Goal: Task Accomplishment & Management: Manage account settings

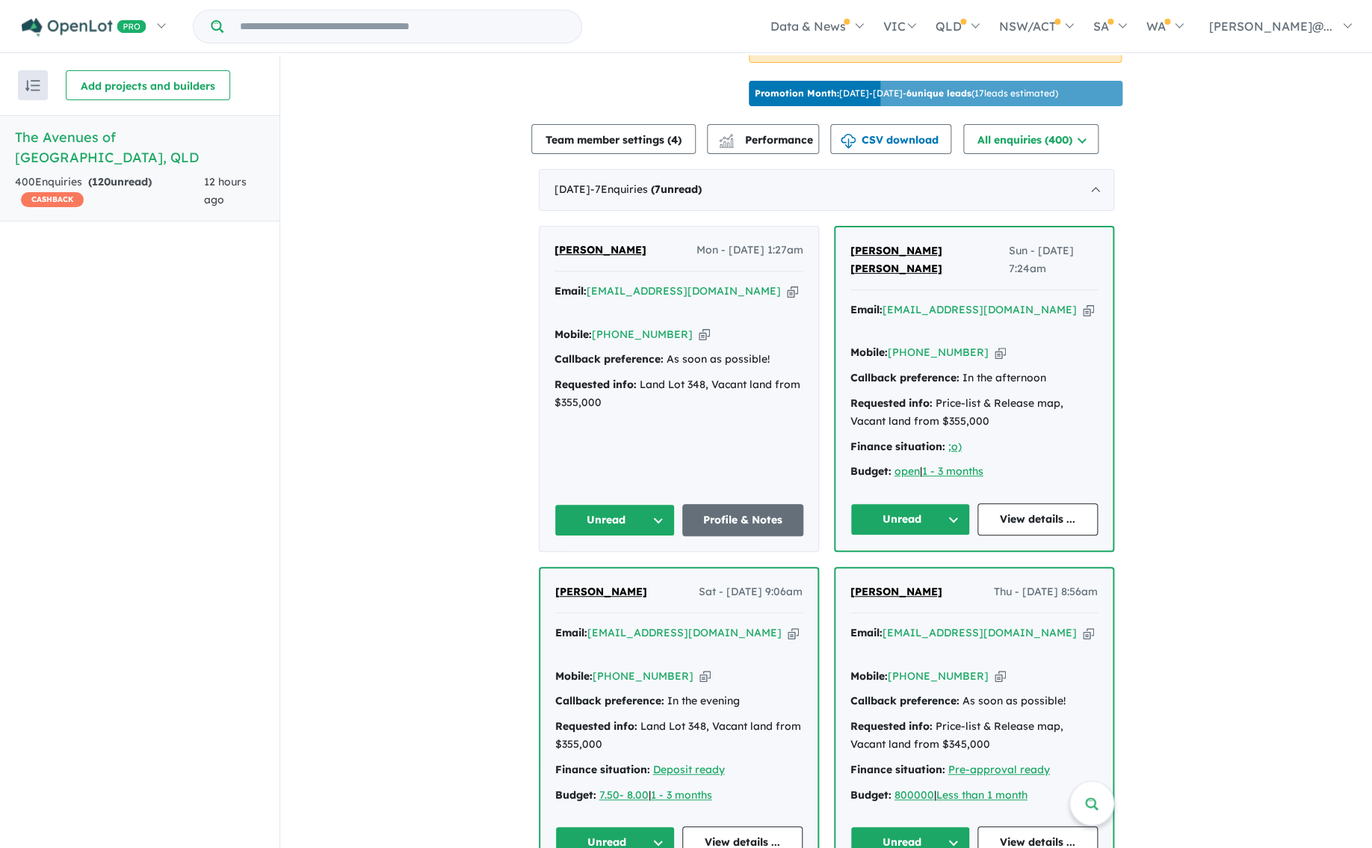
scroll to position [484, 0]
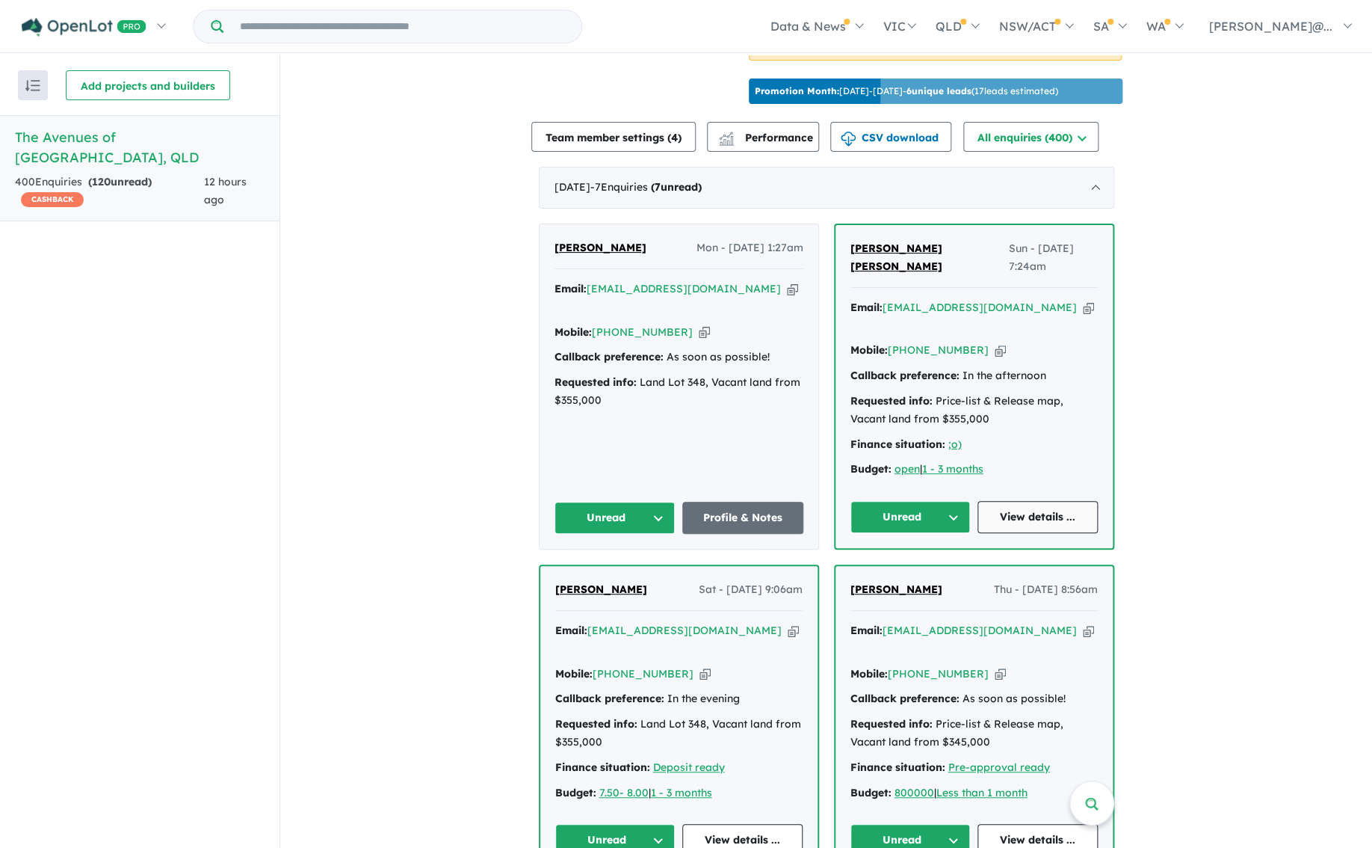
click at [1028, 501] on link "View details ..." at bounding box center [1038, 517] width 120 height 32
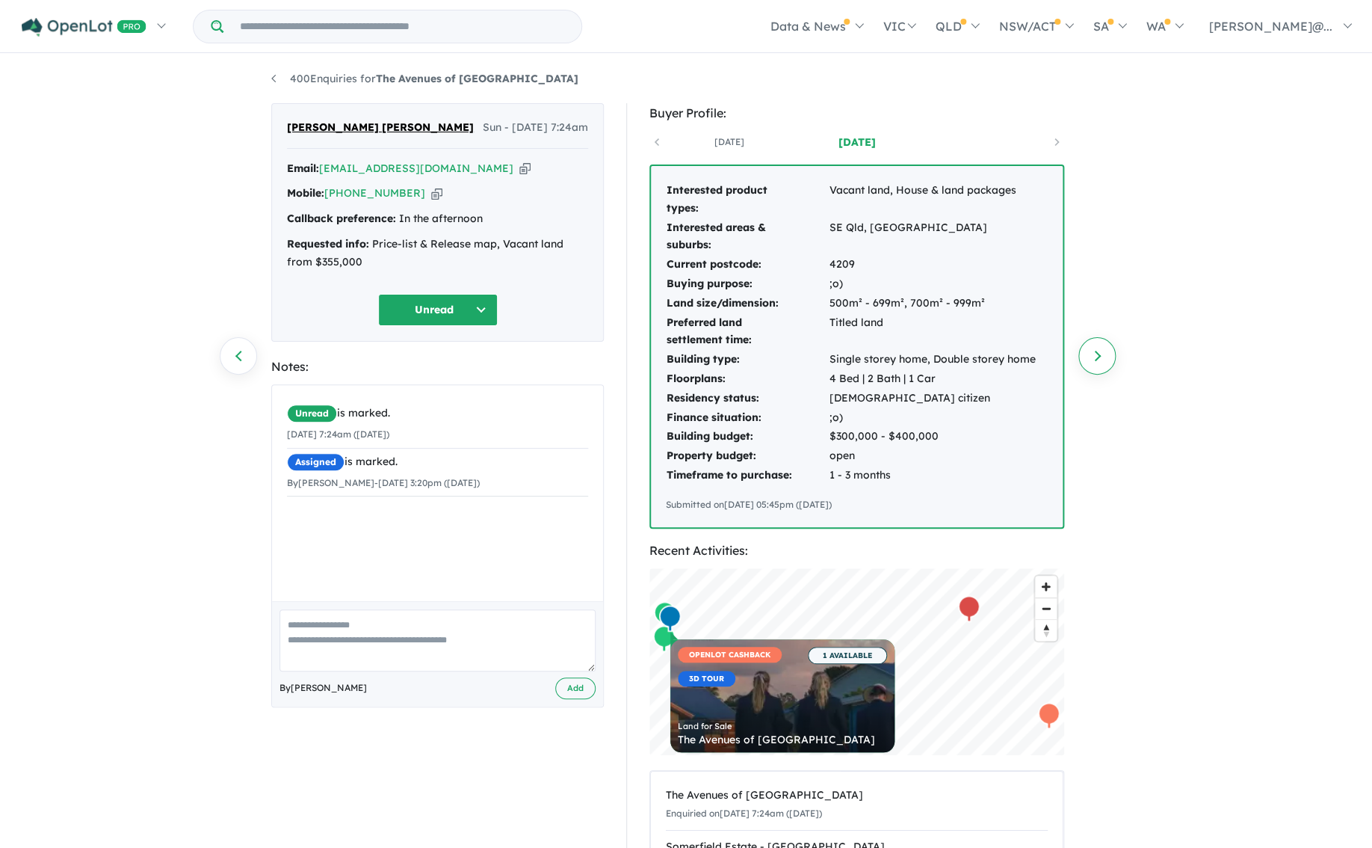
click at [1105, 360] on link "Next enquiry" at bounding box center [1097, 355] width 37 height 37
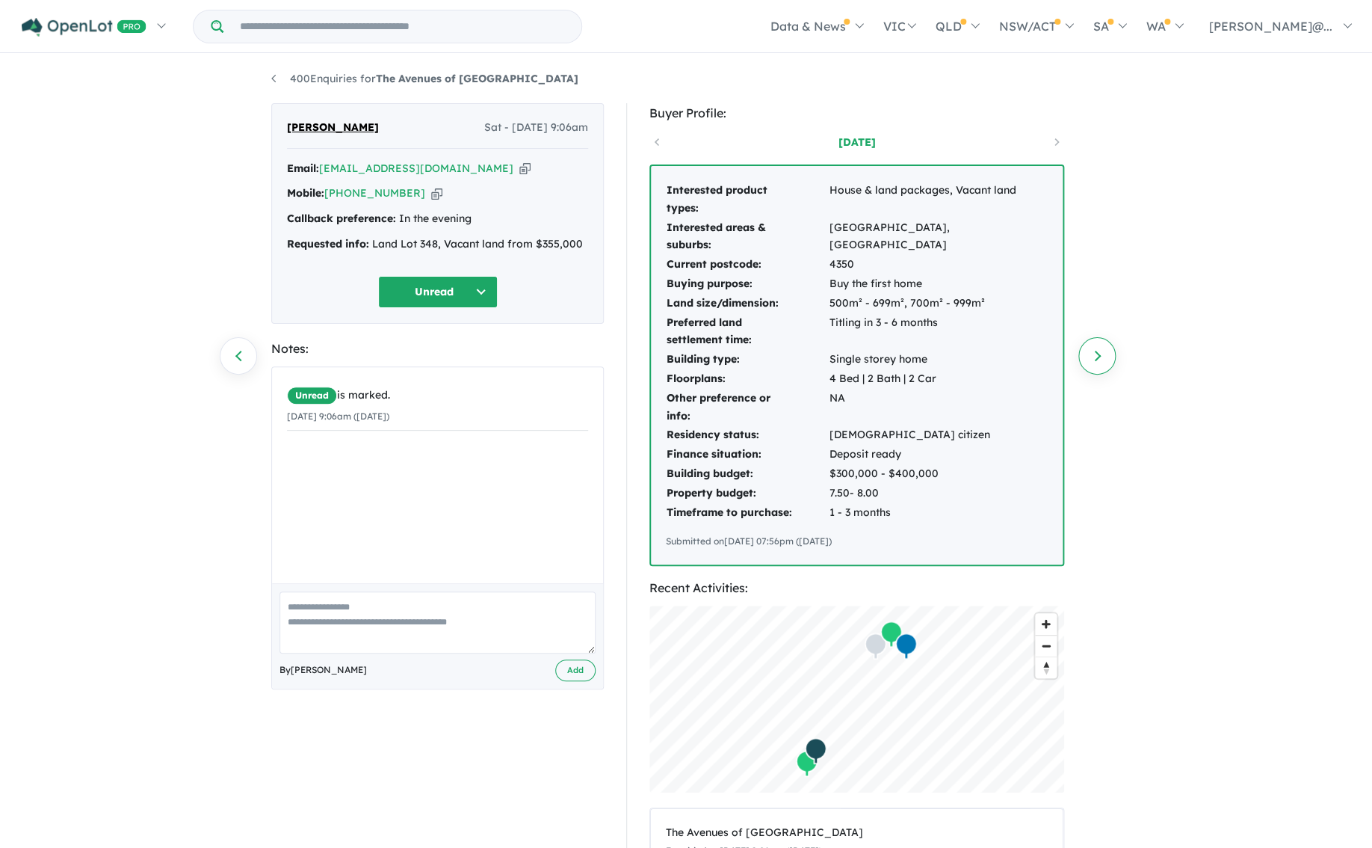
click at [1105, 360] on link "Next enquiry" at bounding box center [1097, 355] width 37 height 37
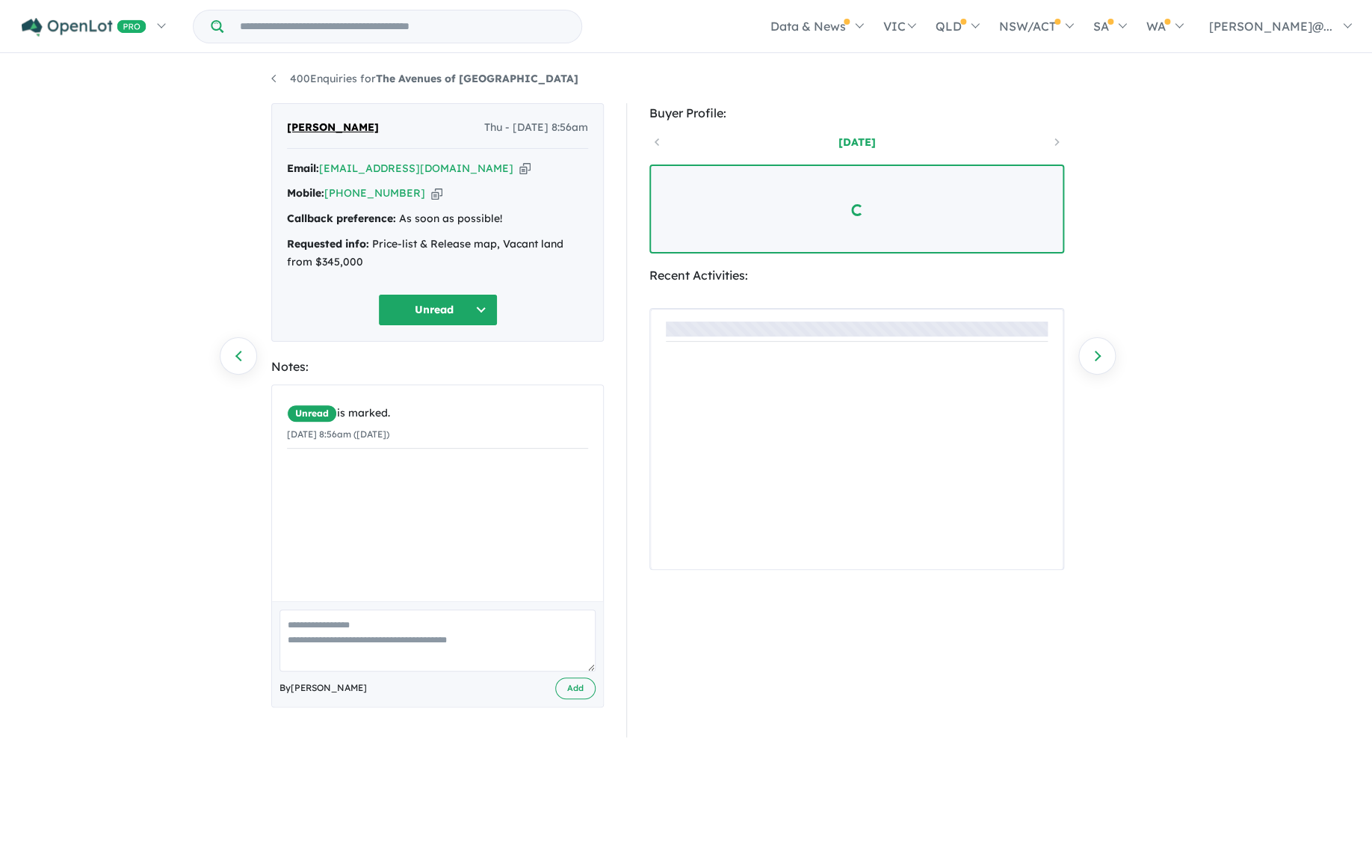
click at [1105, 360] on link "Next enquiry" at bounding box center [1097, 355] width 37 height 37
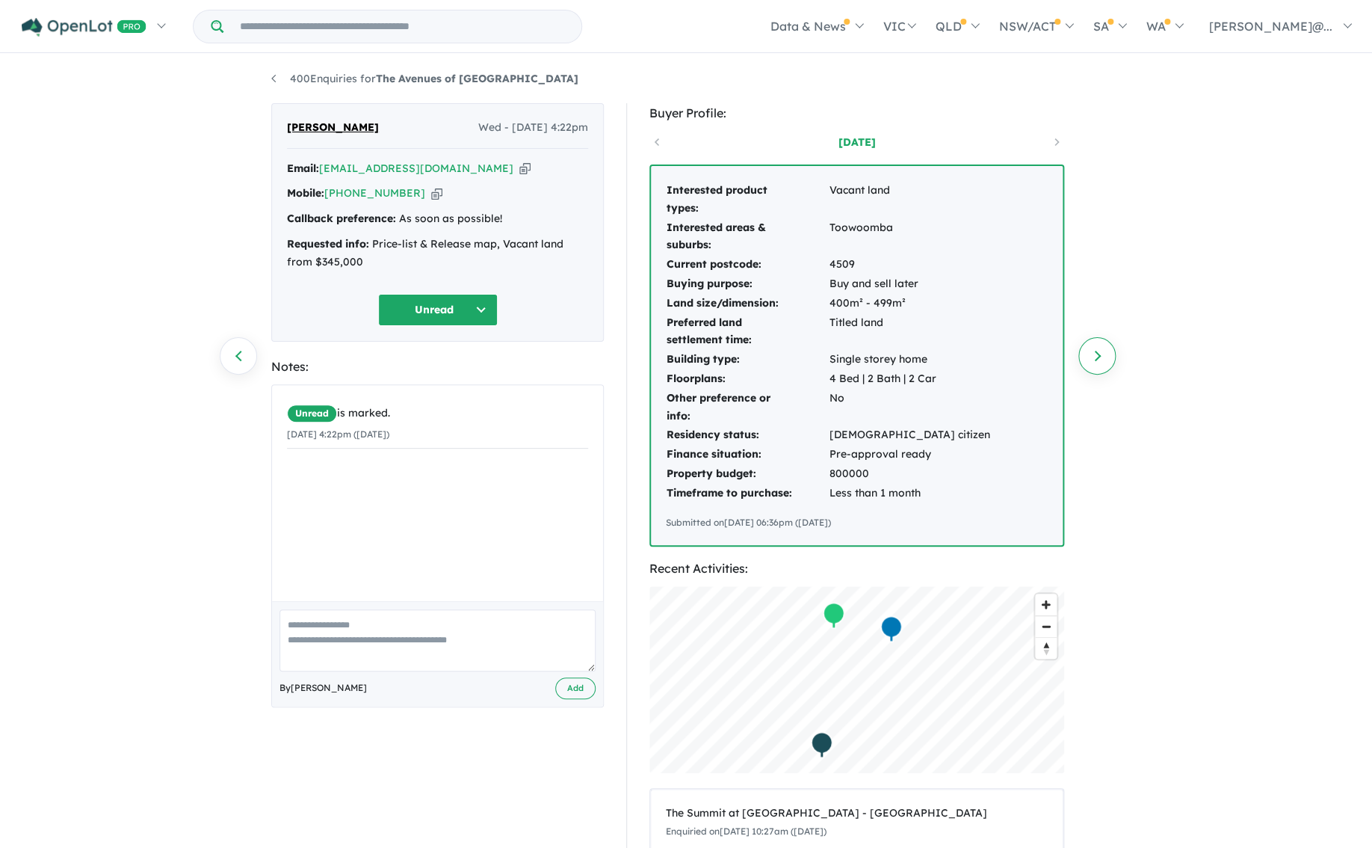
click at [1099, 359] on link "Next enquiry" at bounding box center [1097, 355] width 37 height 37
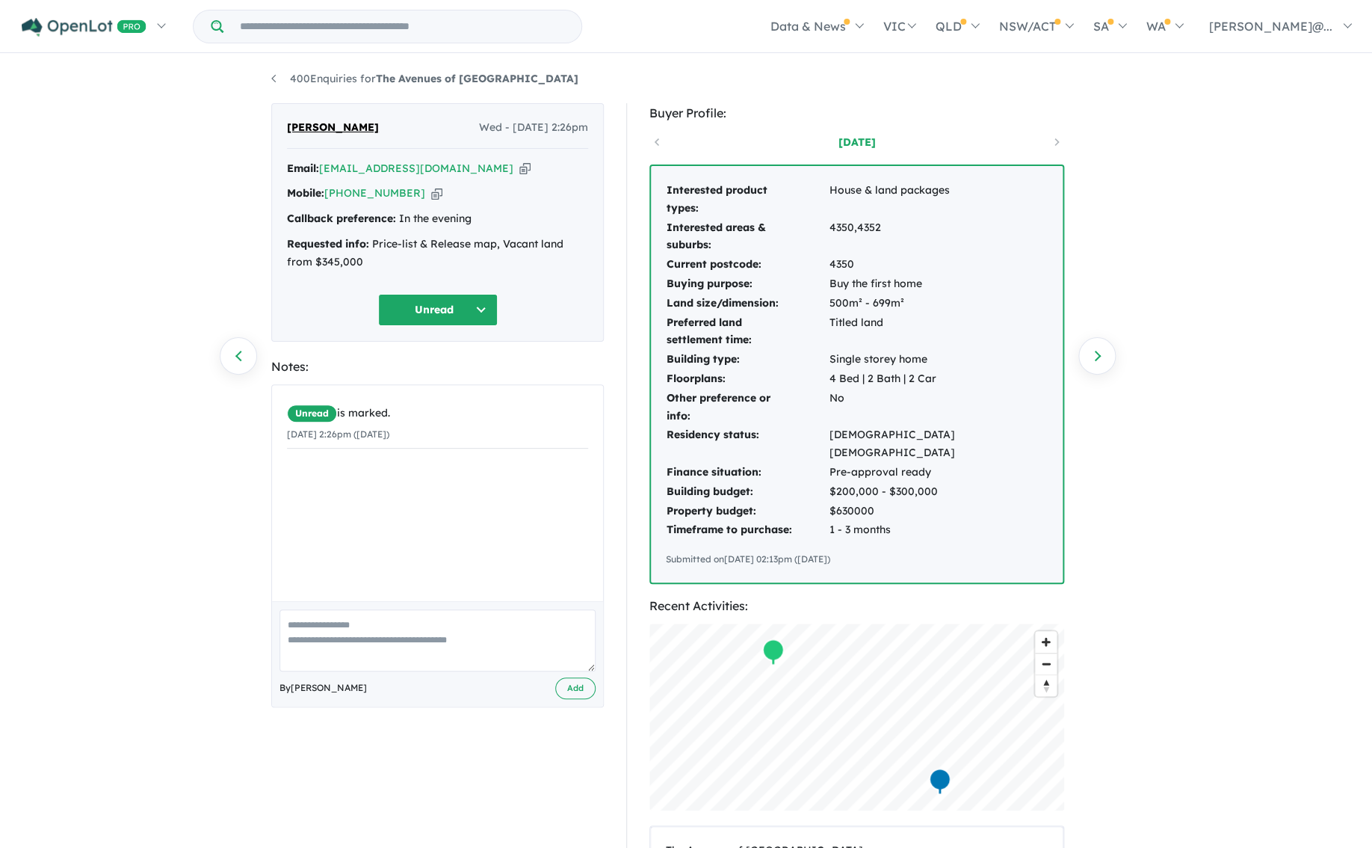
click at [1099, 359] on link "Next enquiry" at bounding box center [1097, 355] width 37 height 37
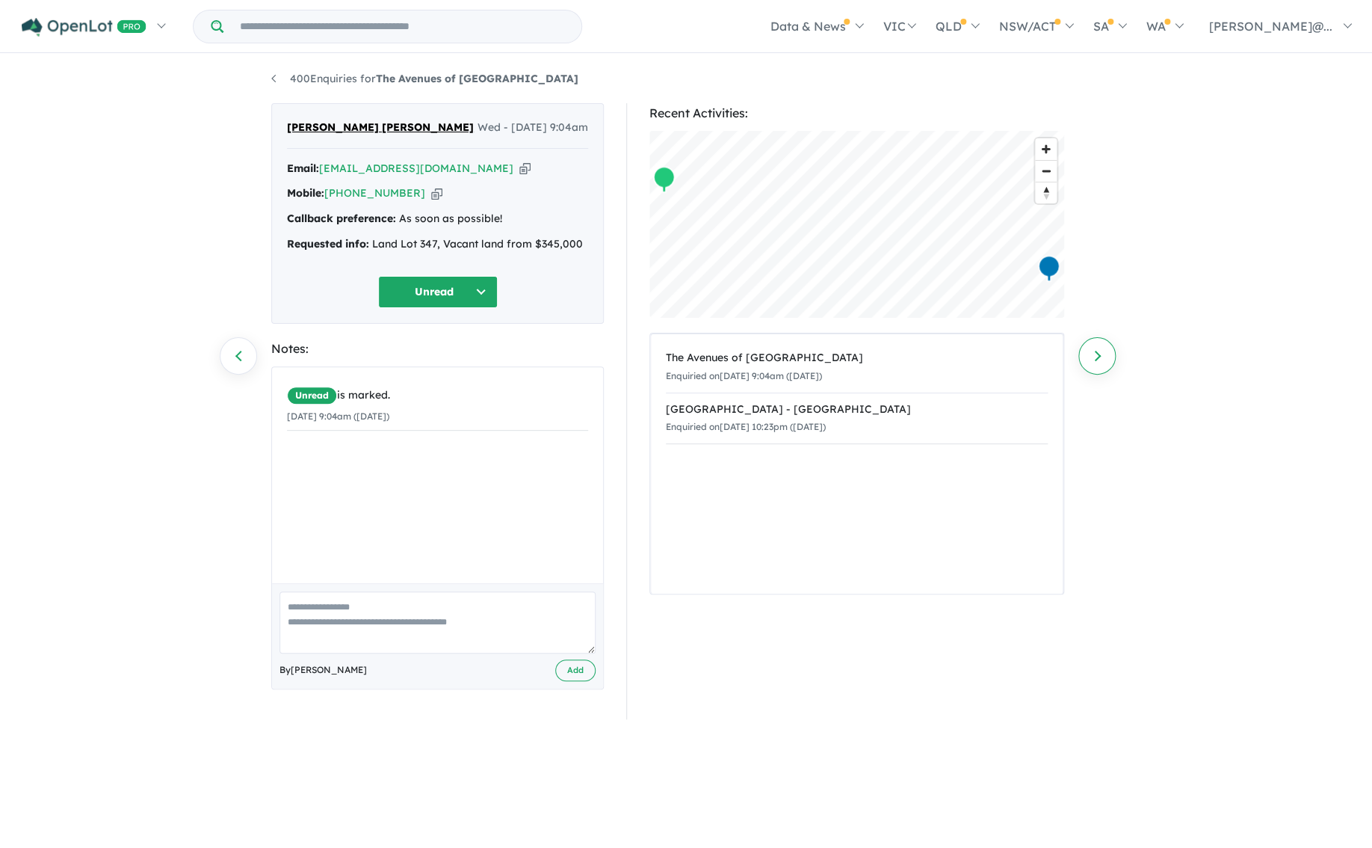
click at [1097, 357] on link "Next enquiry" at bounding box center [1097, 355] width 37 height 37
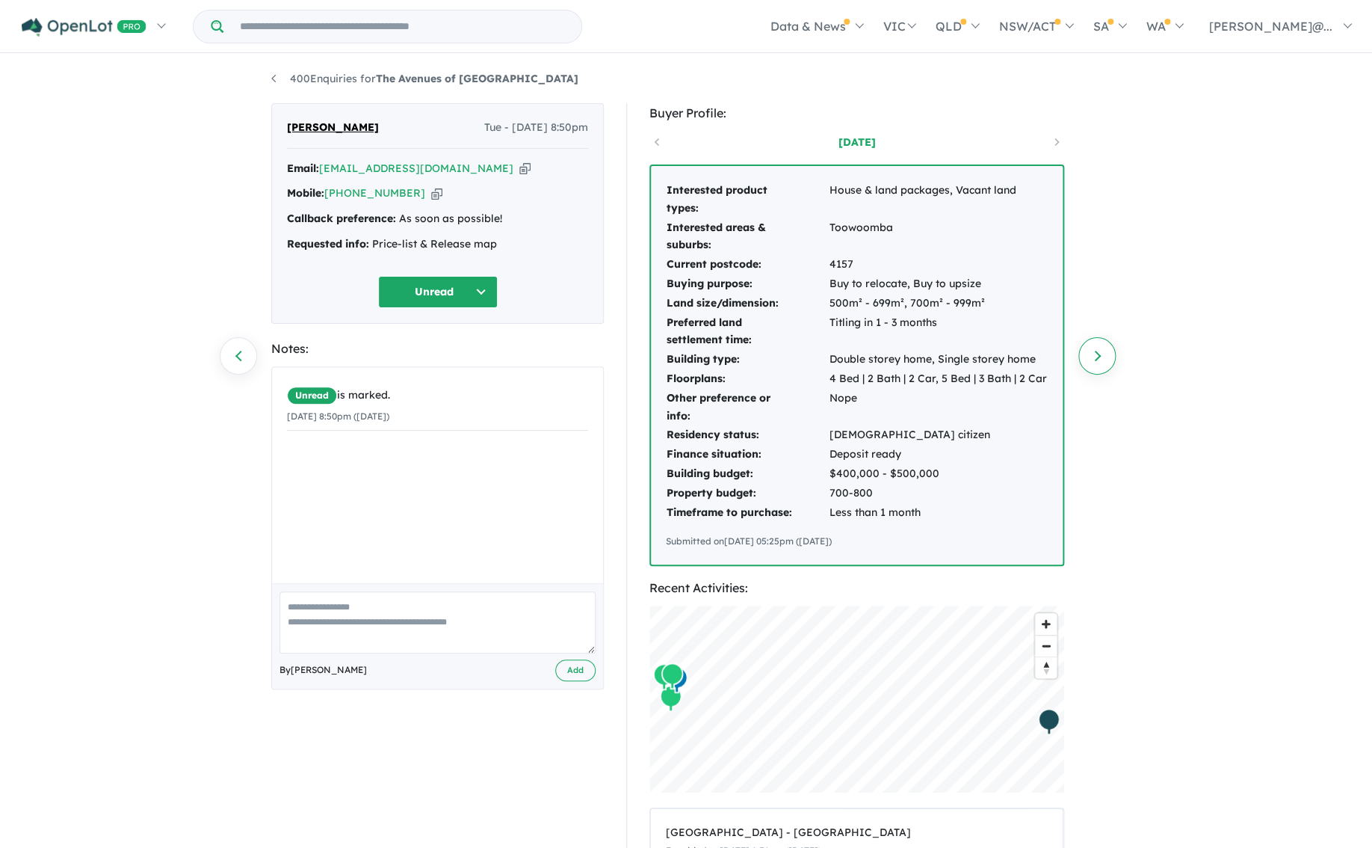
click at [1091, 357] on link "Next enquiry" at bounding box center [1097, 355] width 37 height 37
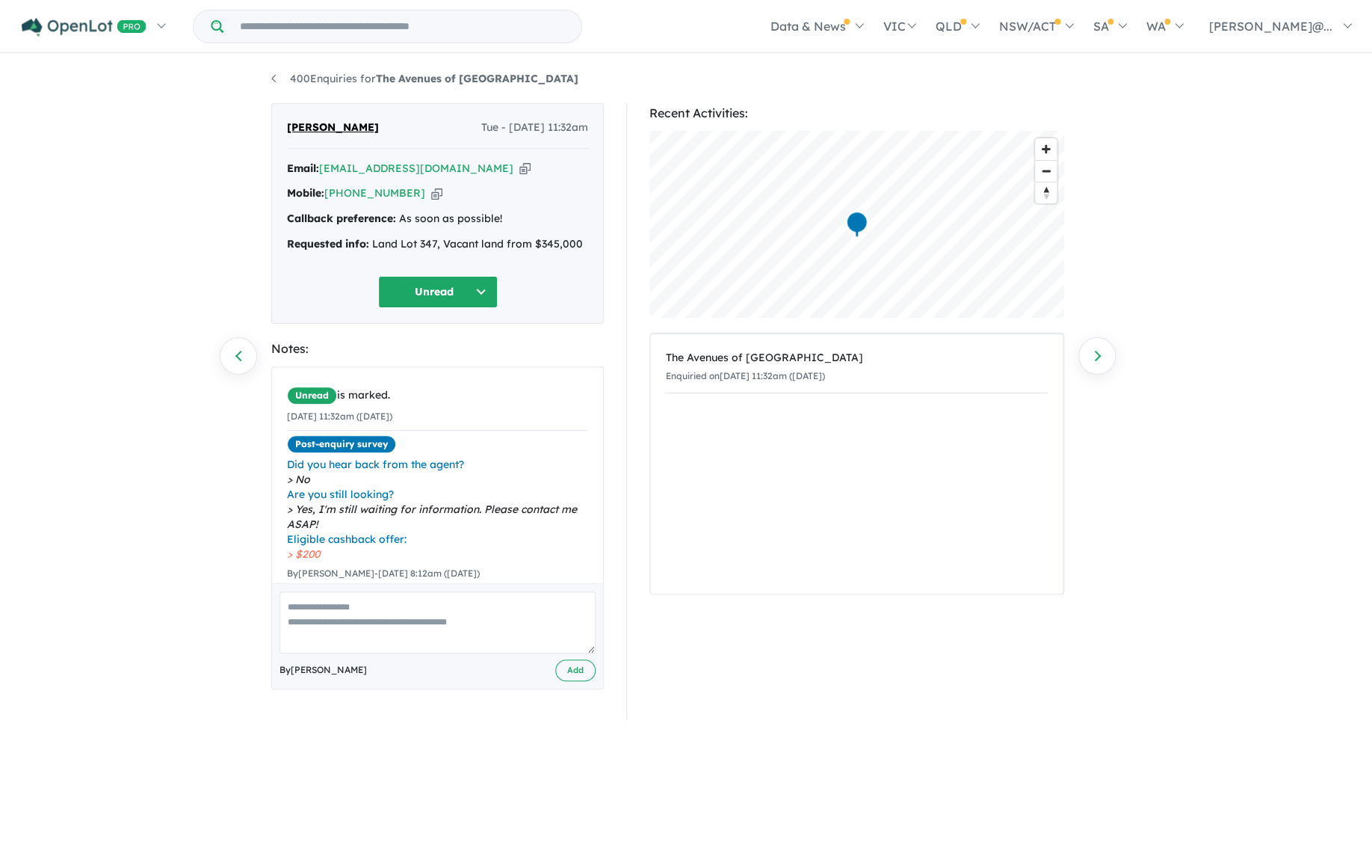
click at [1092, 357] on link "Next enquiry" at bounding box center [1097, 355] width 37 height 37
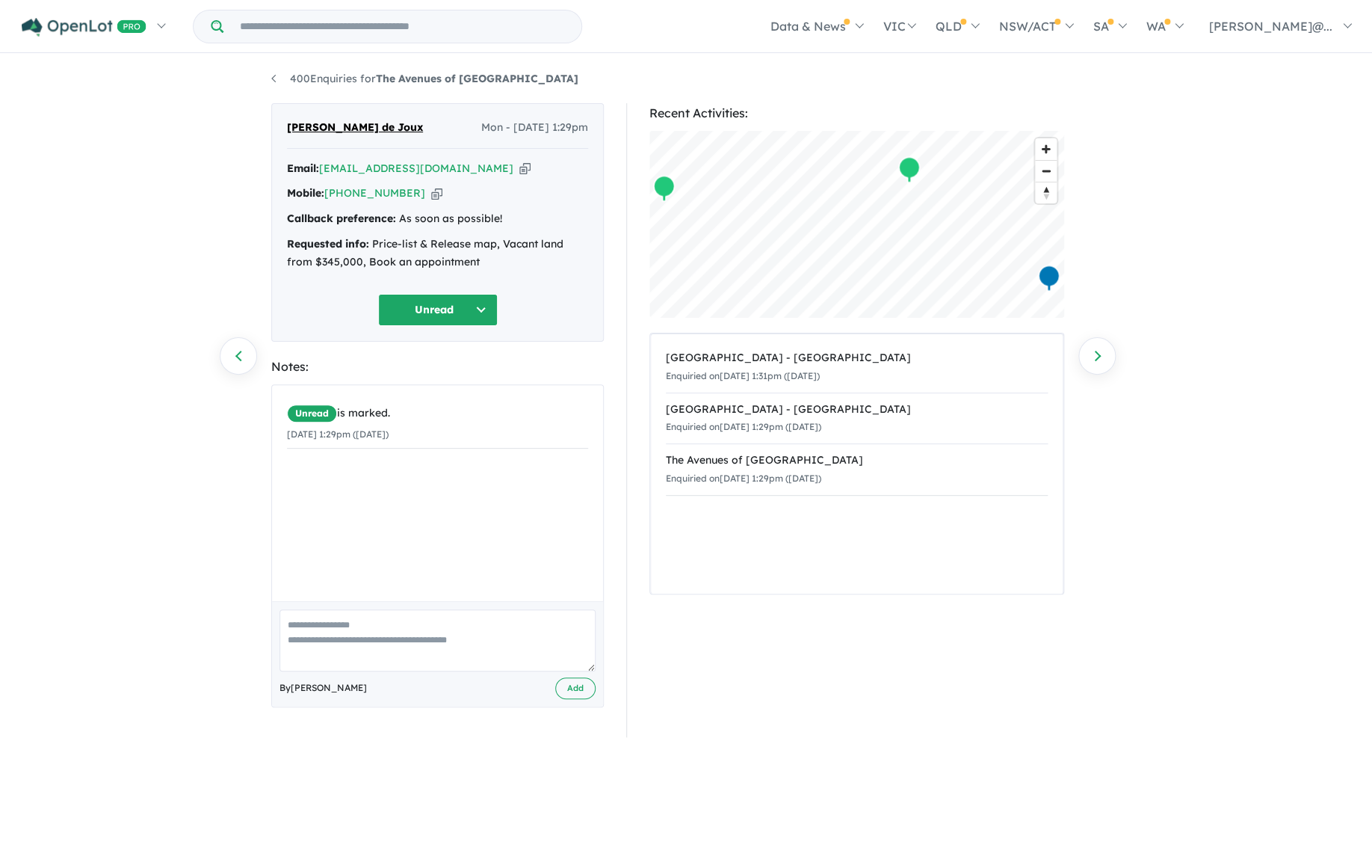
click at [1092, 357] on link "Next enquiry" at bounding box center [1097, 355] width 37 height 37
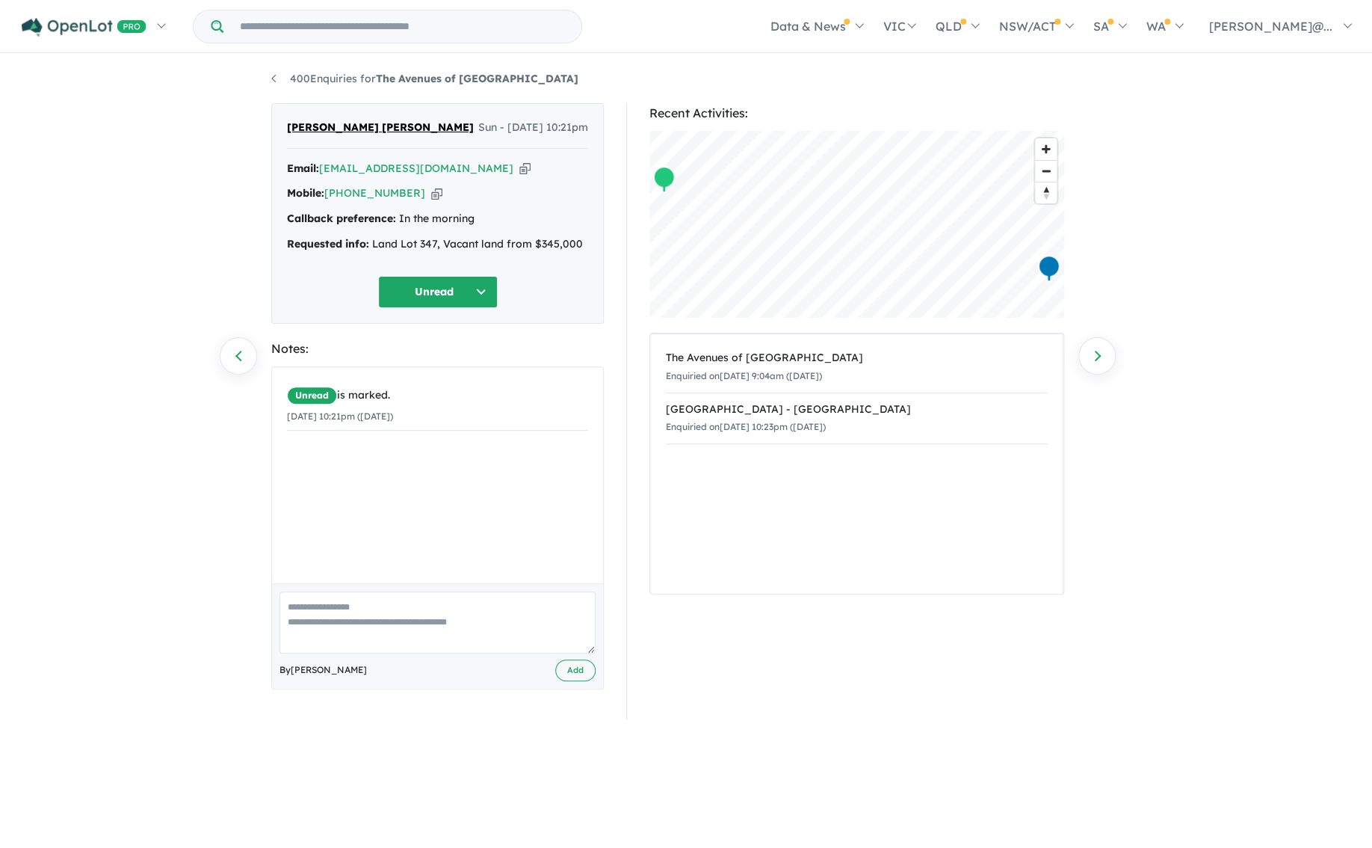
click at [1092, 357] on link "Next enquiry" at bounding box center [1097, 355] width 37 height 37
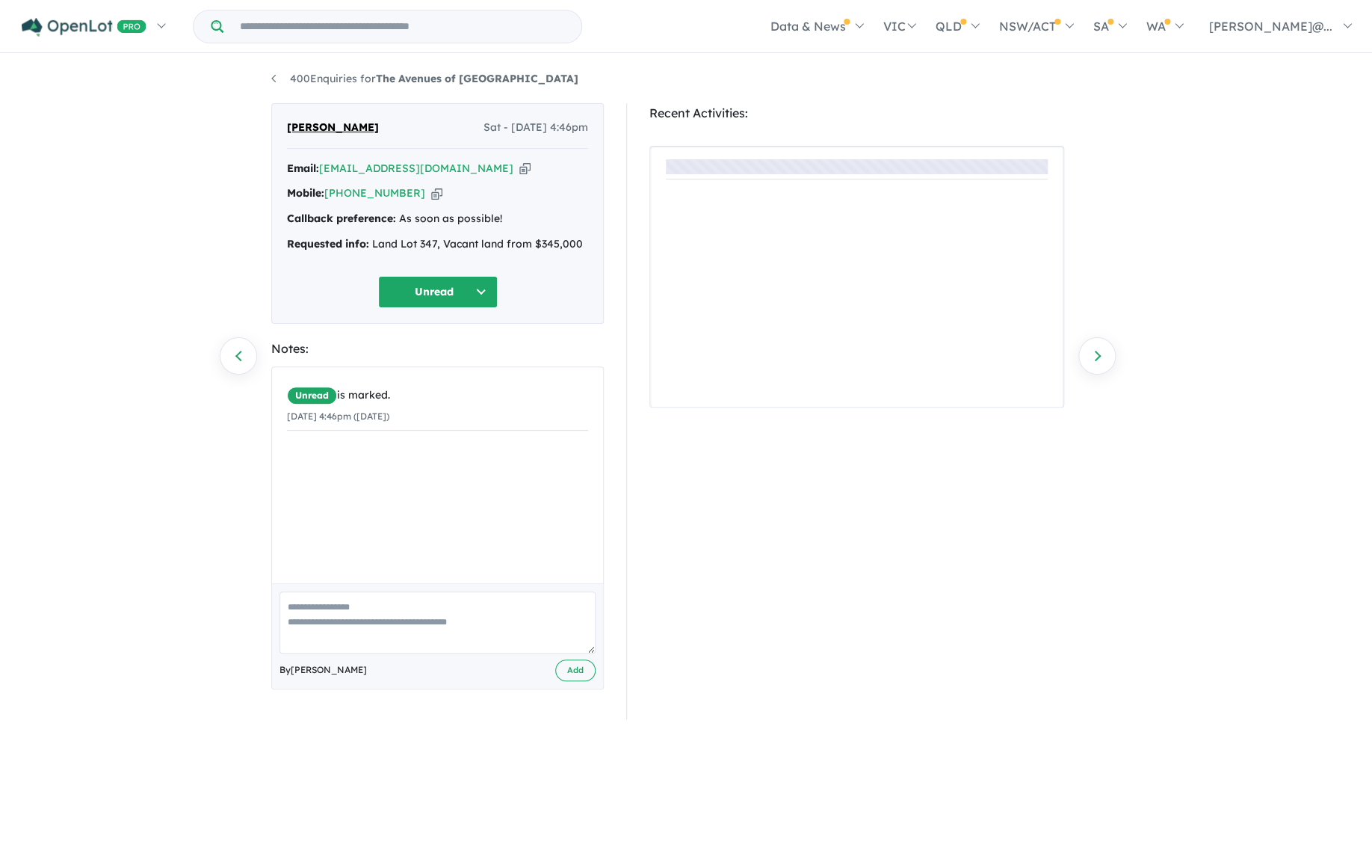
click at [1092, 357] on link "Next enquiry" at bounding box center [1097, 355] width 37 height 37
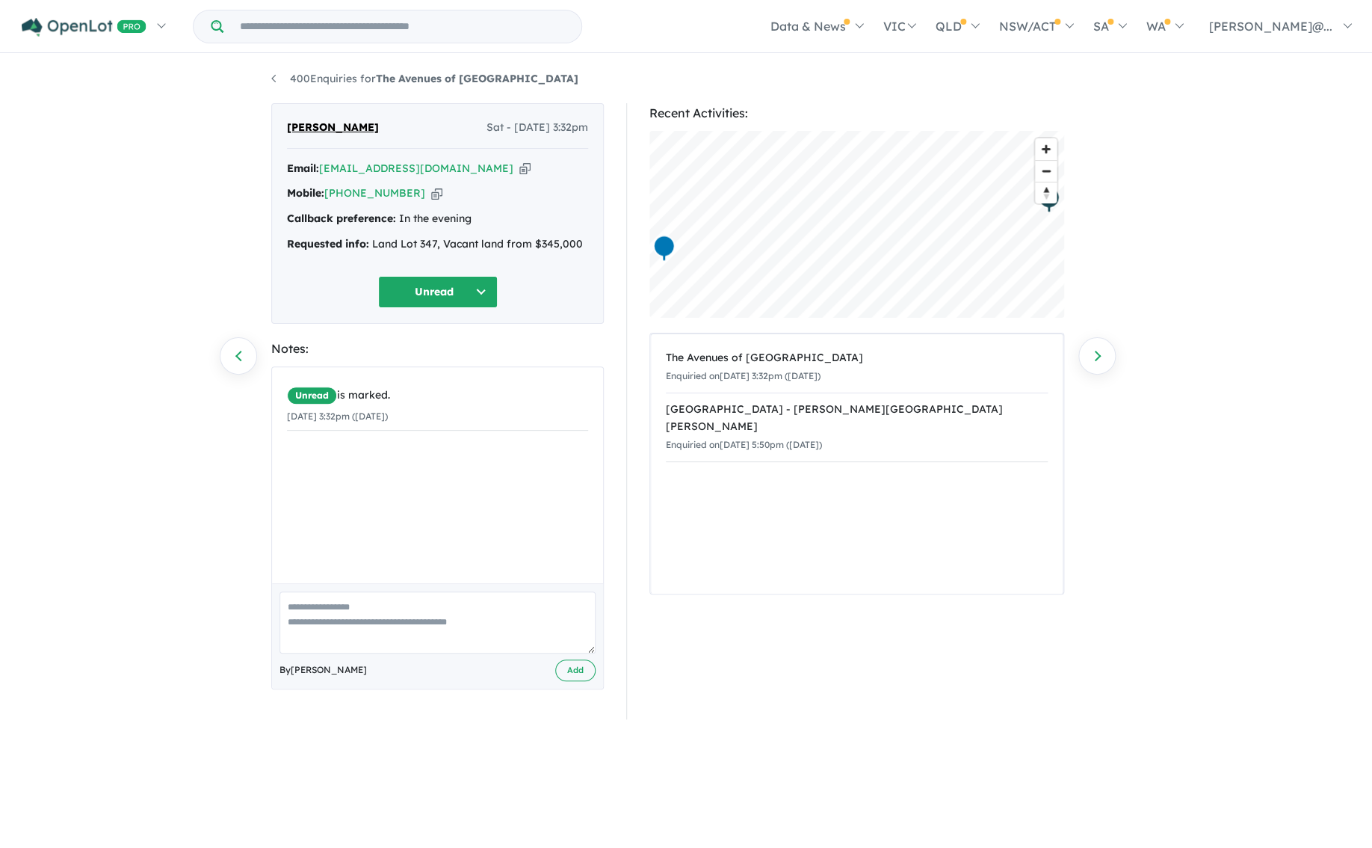
click at [1092, 357] on link "Next enquiry" at bounding box center [1097, 355] width 37 height 37
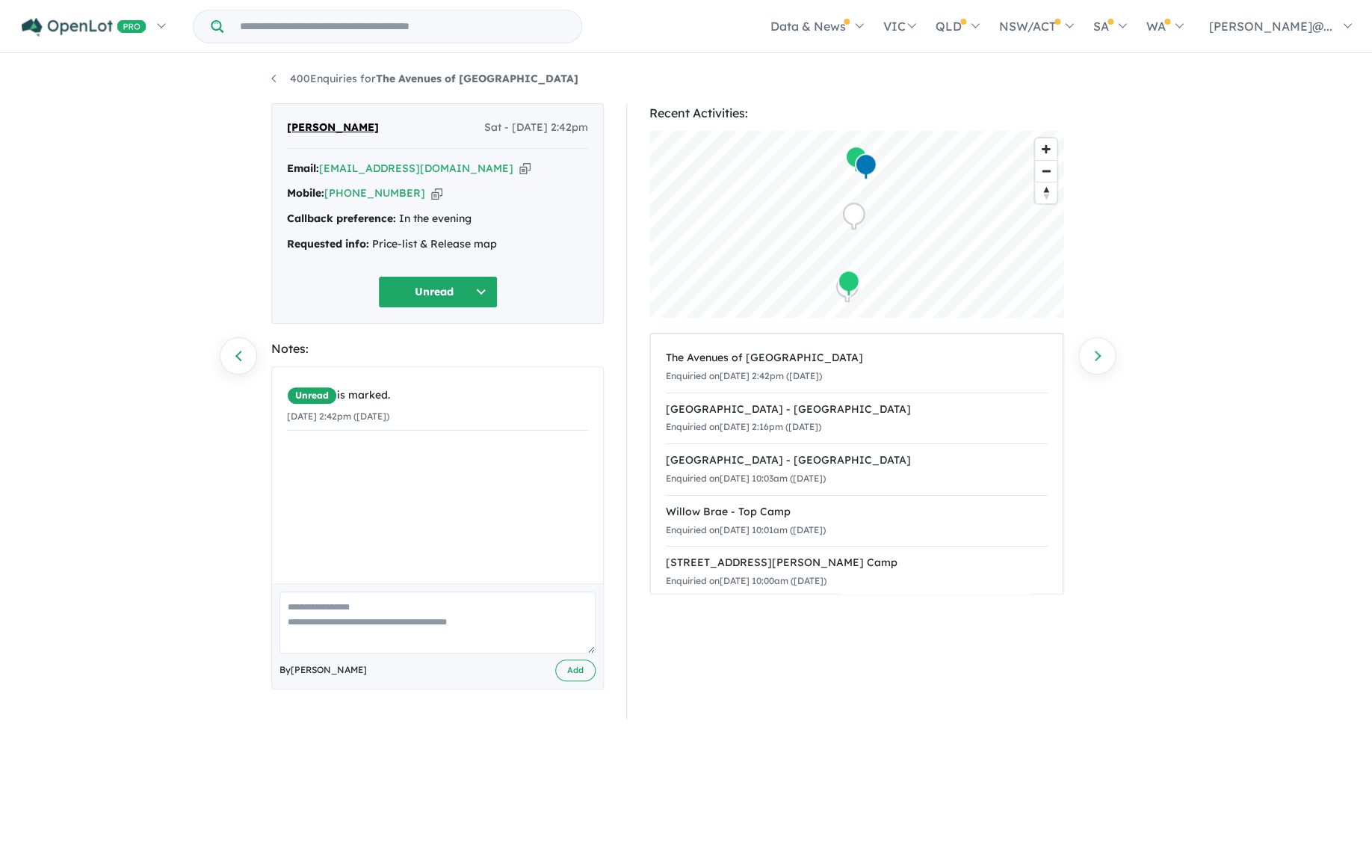
click at [1092, 357] on link "Next enquiry" at bounding box center [1097, 355] width 37 height 37
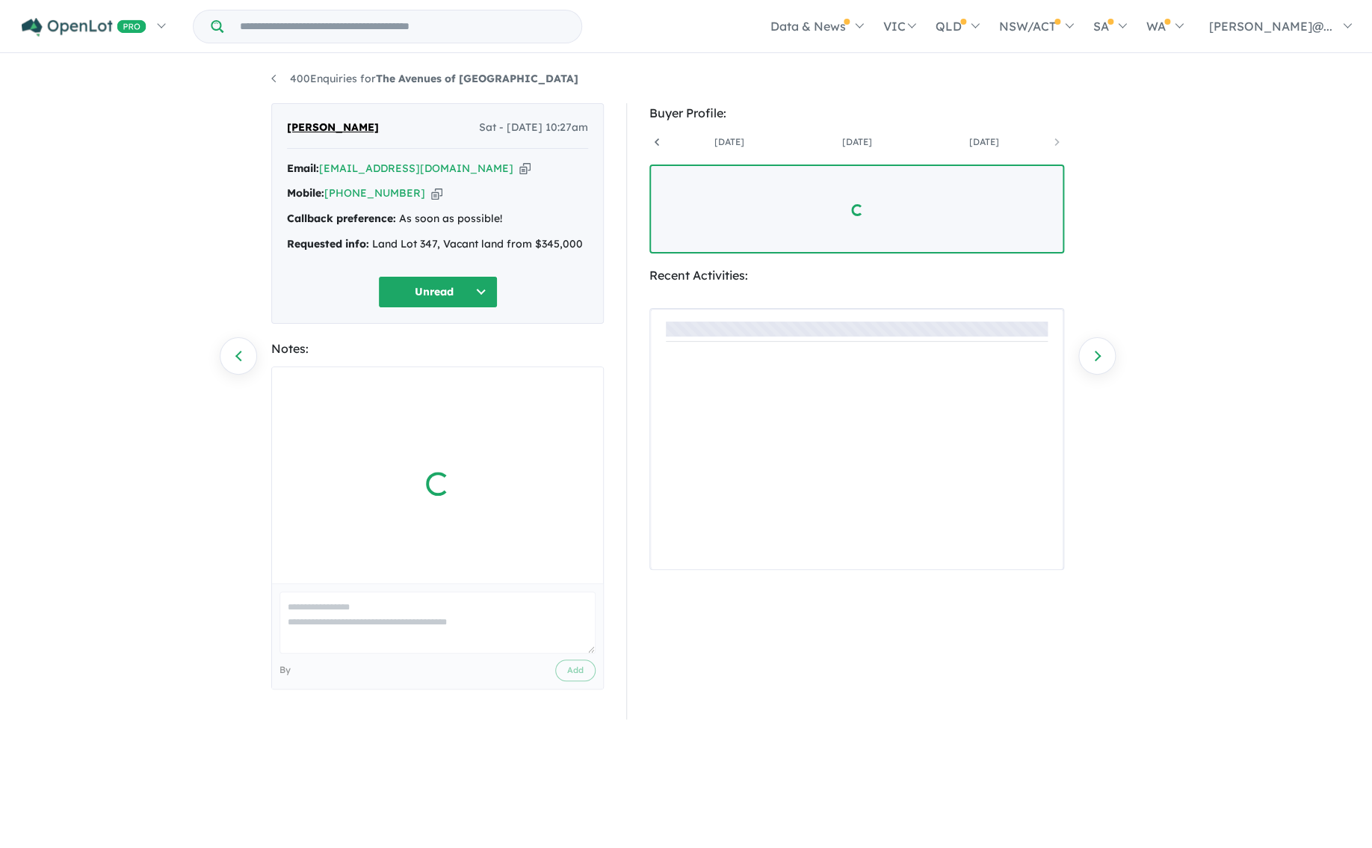
scroll to position [0, 365]
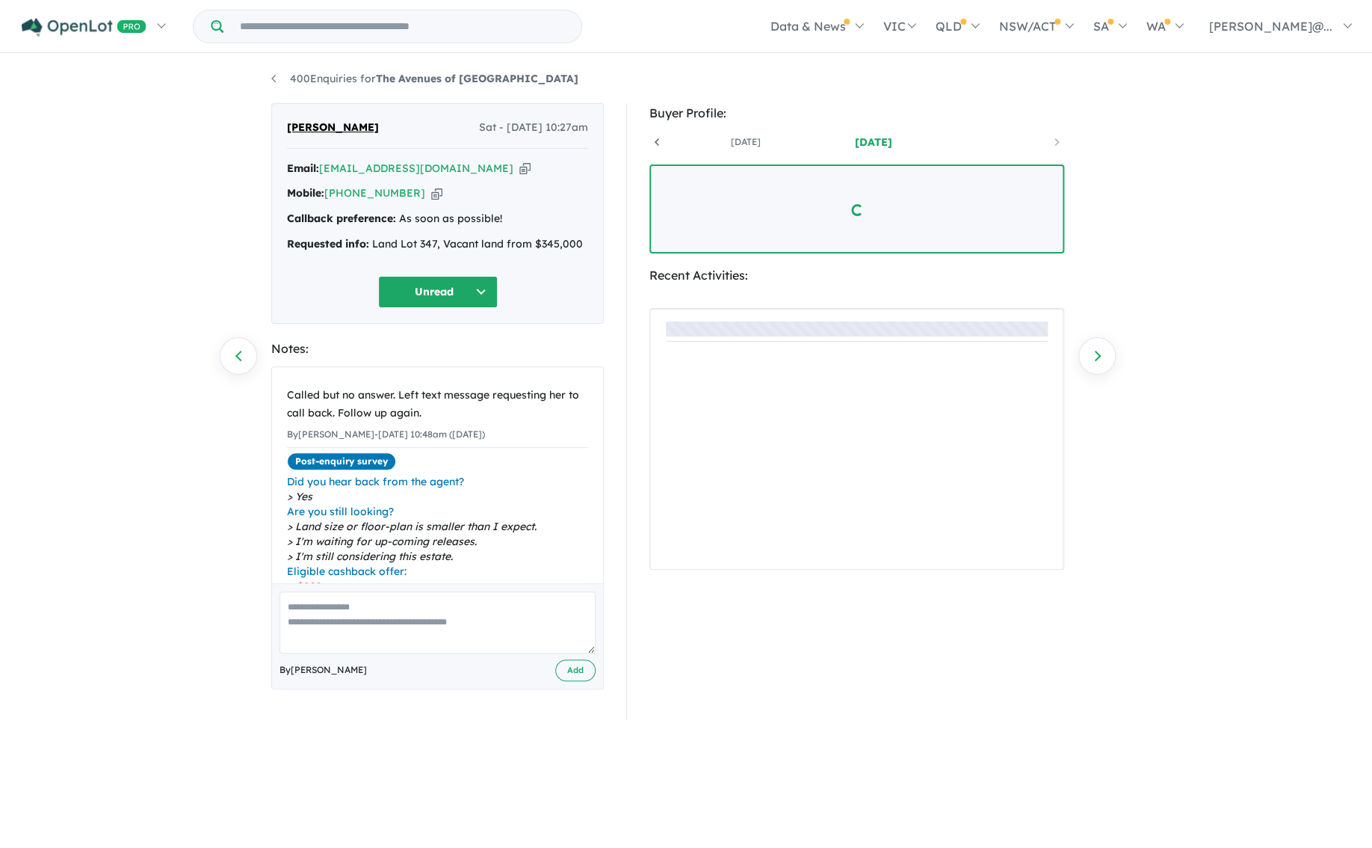
click at [1092, 357] on link "Next enquiry" at bounding box center [1097, 355] width 37 height 37
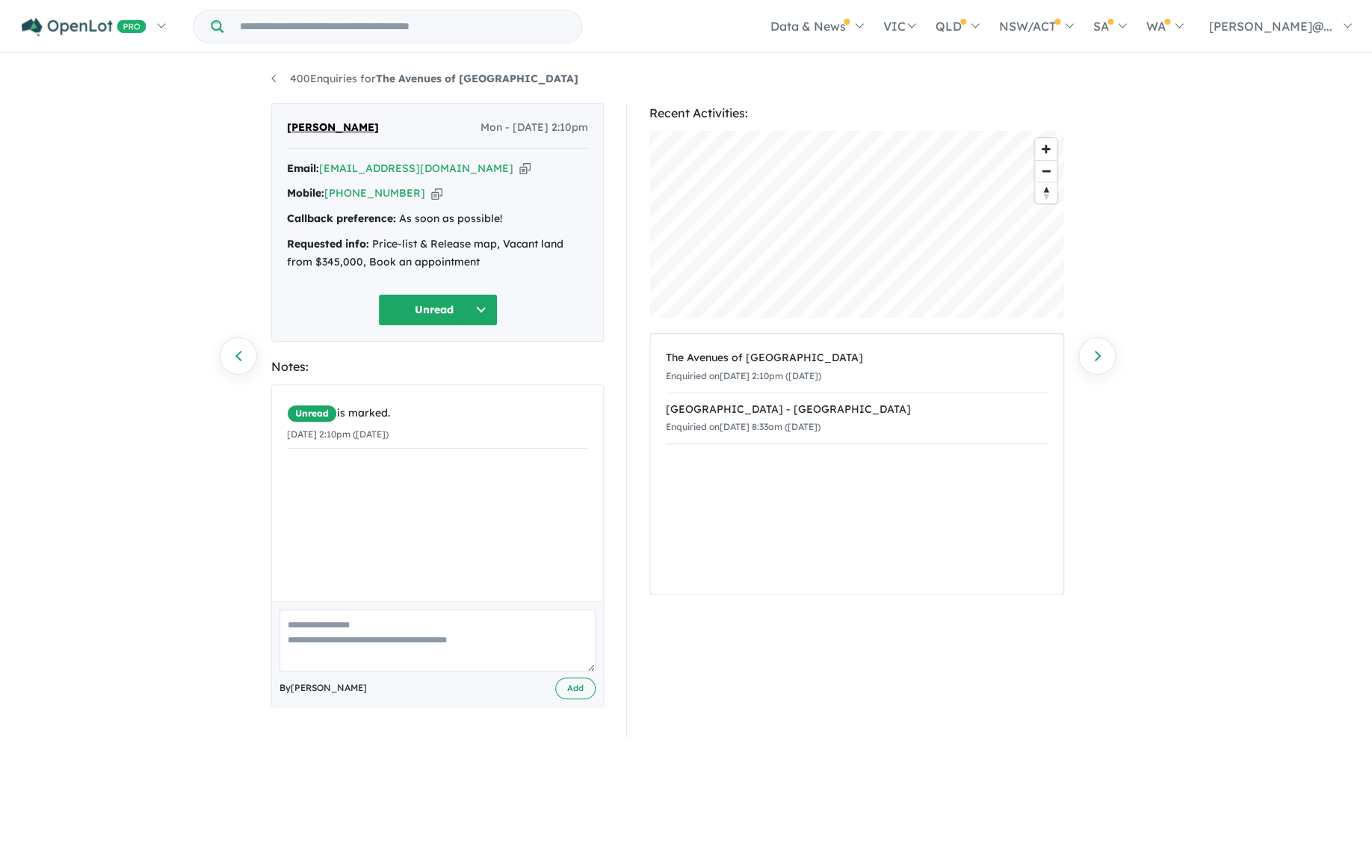
click at [1092, 357] on link "Next enquiry" at bounding box center [1097, 355] width 37 height 37
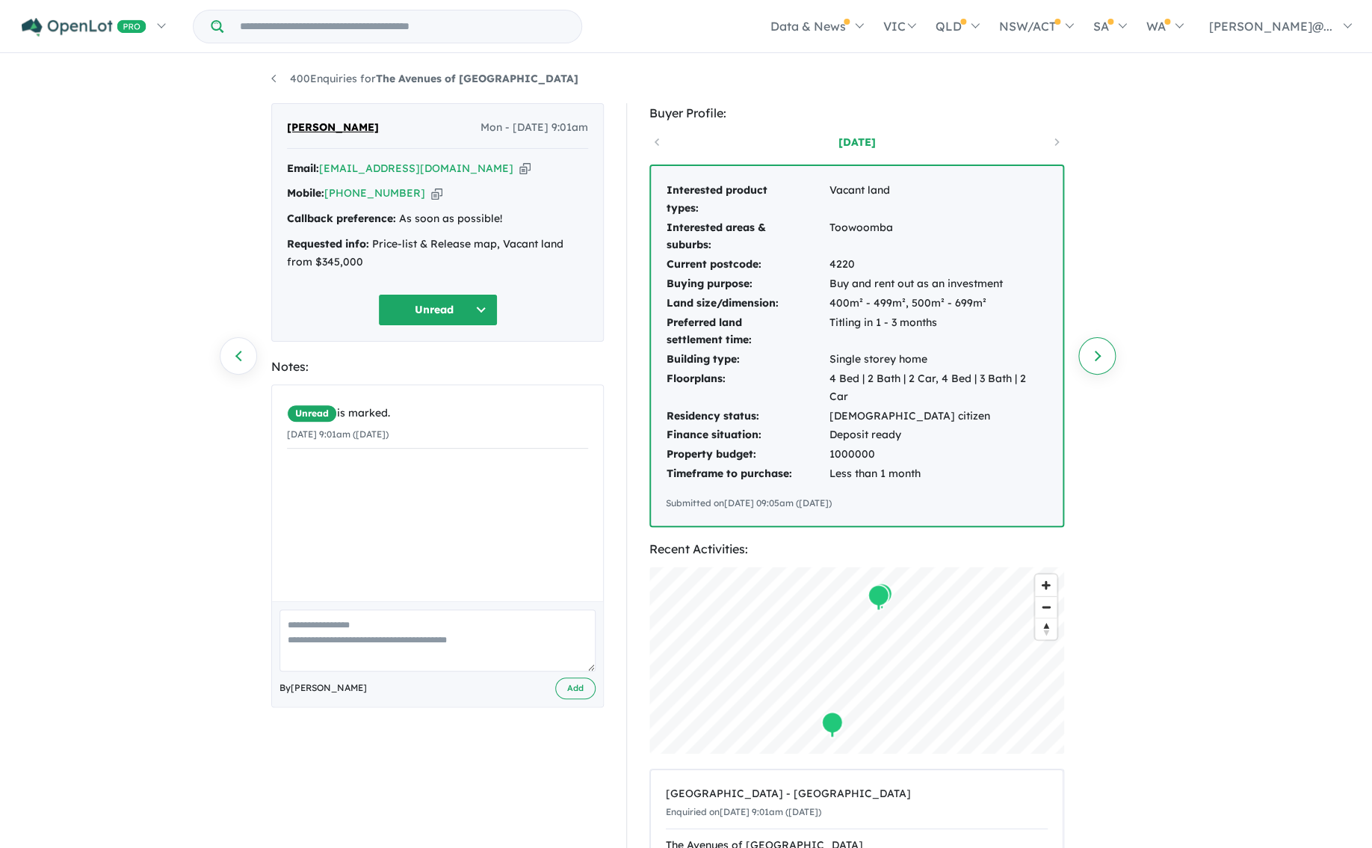
click at [1091, 357] on link "Next enquiry" at bounding box center [1097, 355] width 37 height 37
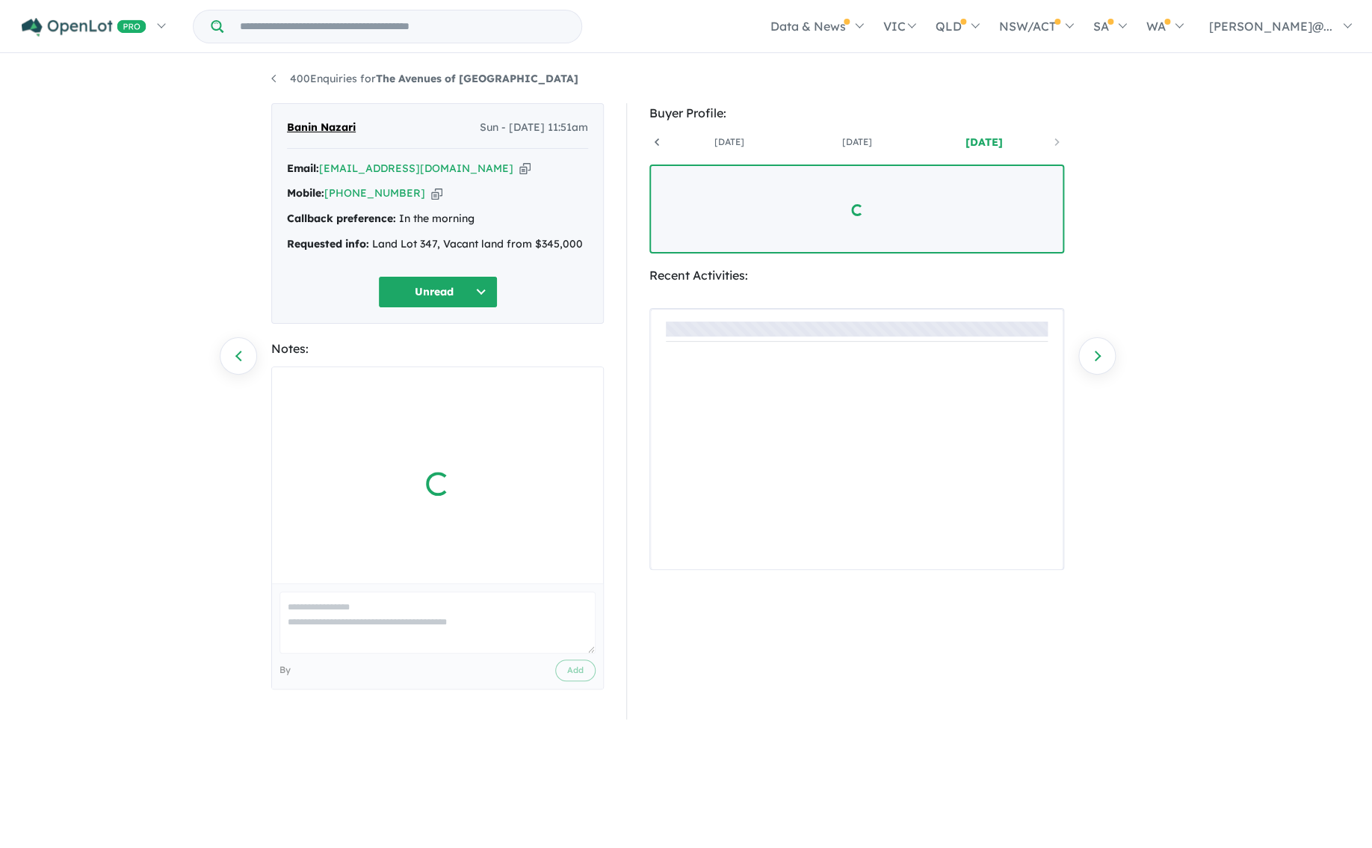
scroll to position [0, 111]
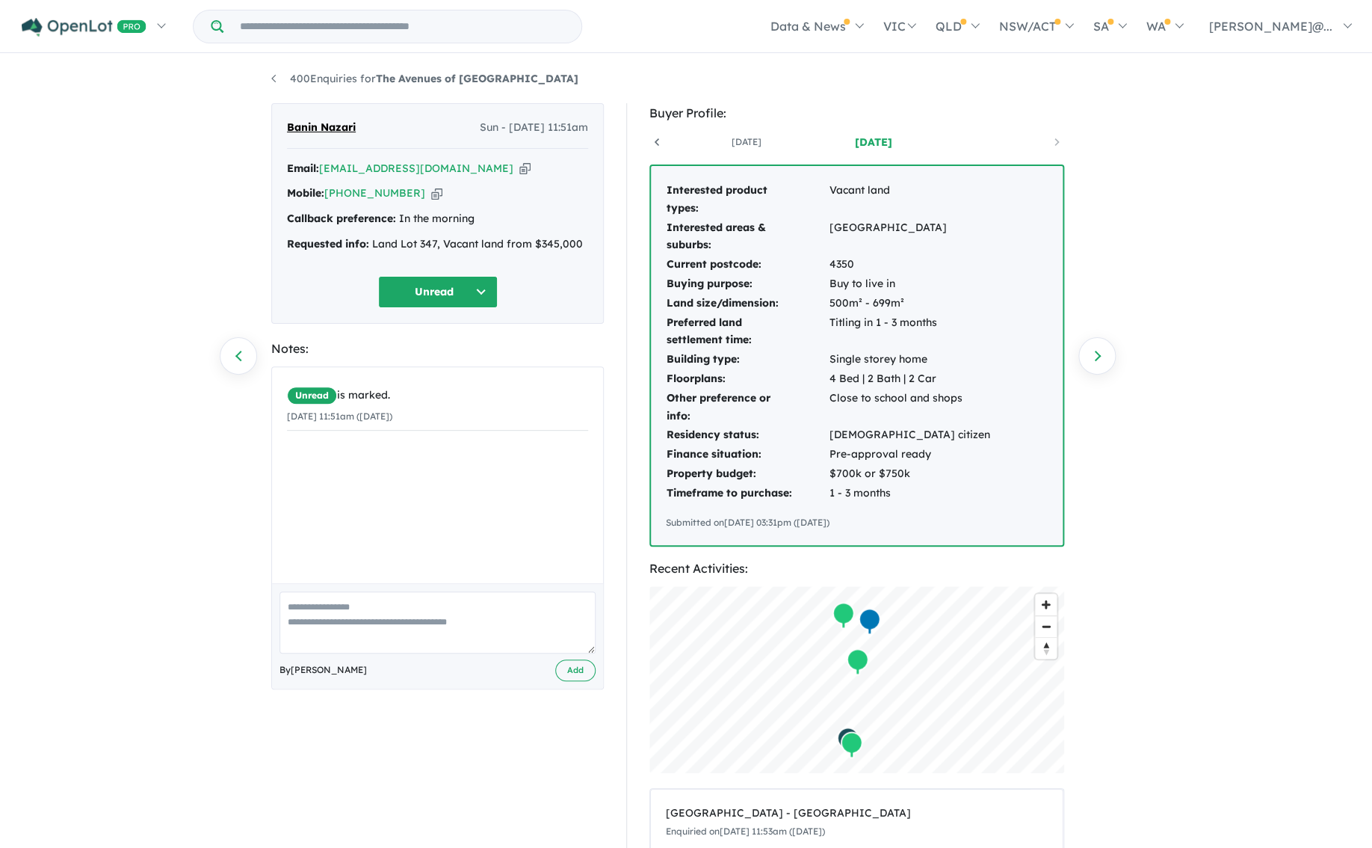
click at [1091, 357] on link "Next enquiry" at bounding box center [1097, 355] width 37 height 37
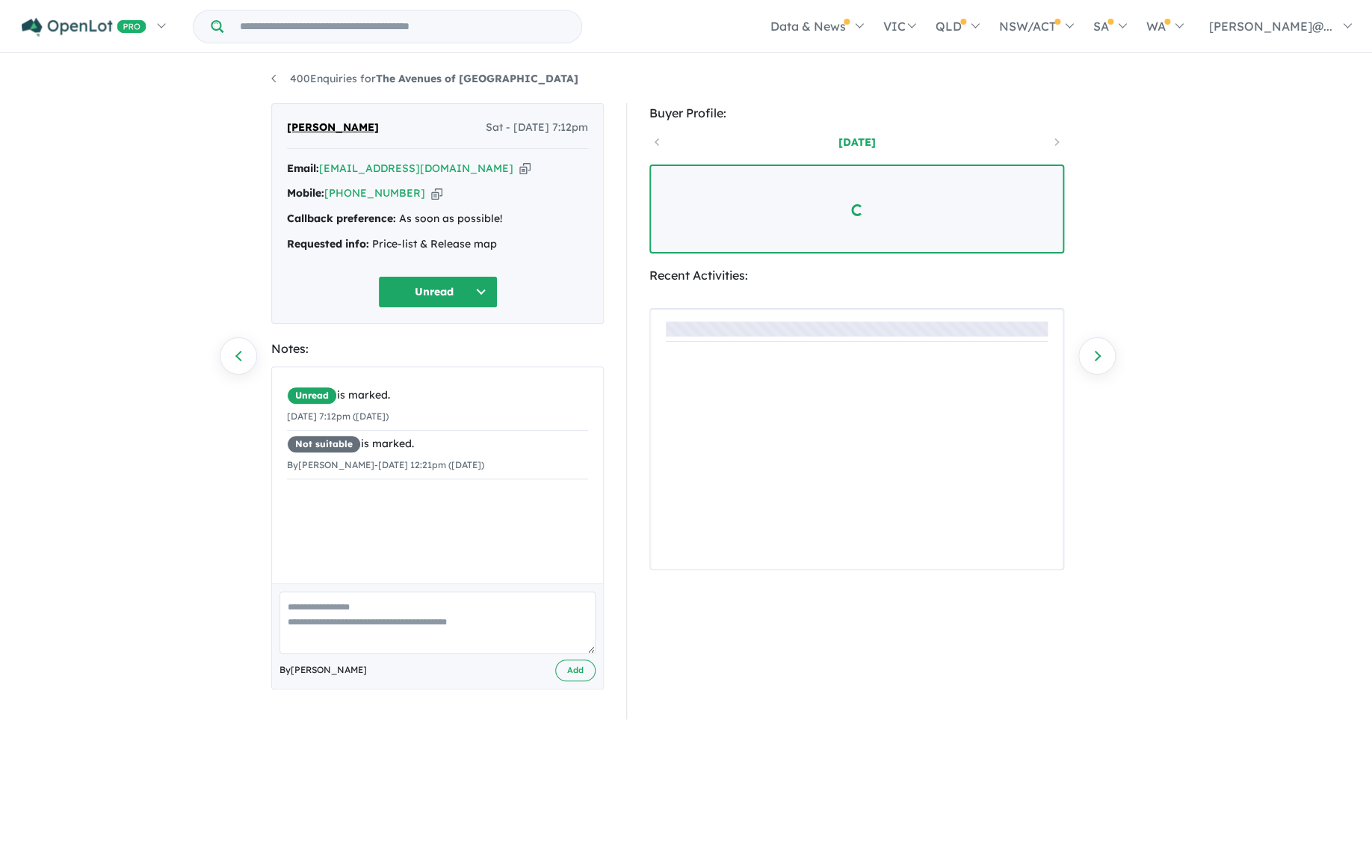
click at [1091, 357] on link "Next enquiry" at bounding box center [1097, 355] width 37 height 37
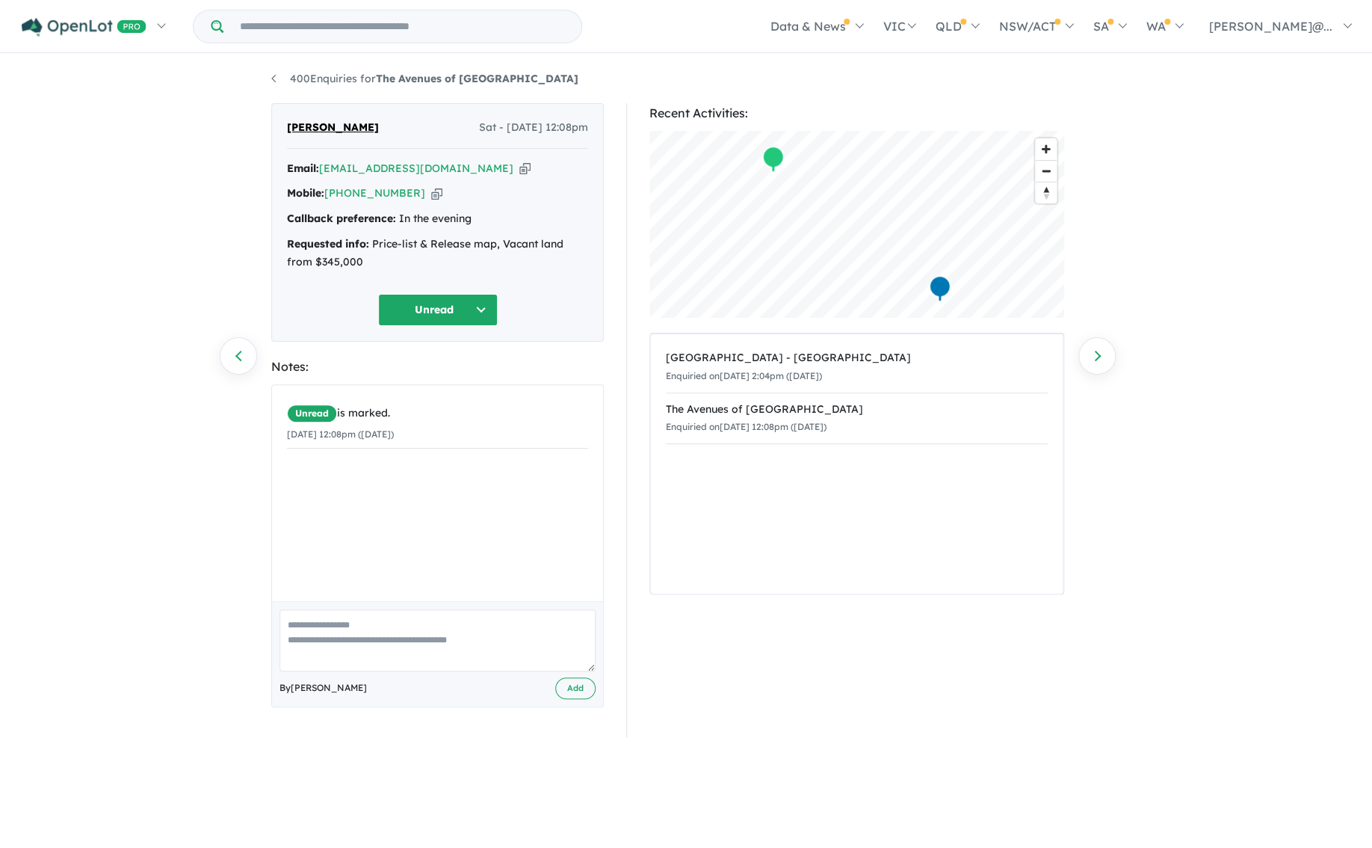
click at [1091, 357] on link "Next enquiry" at bounding box center [1097, 355] width 37 height 37
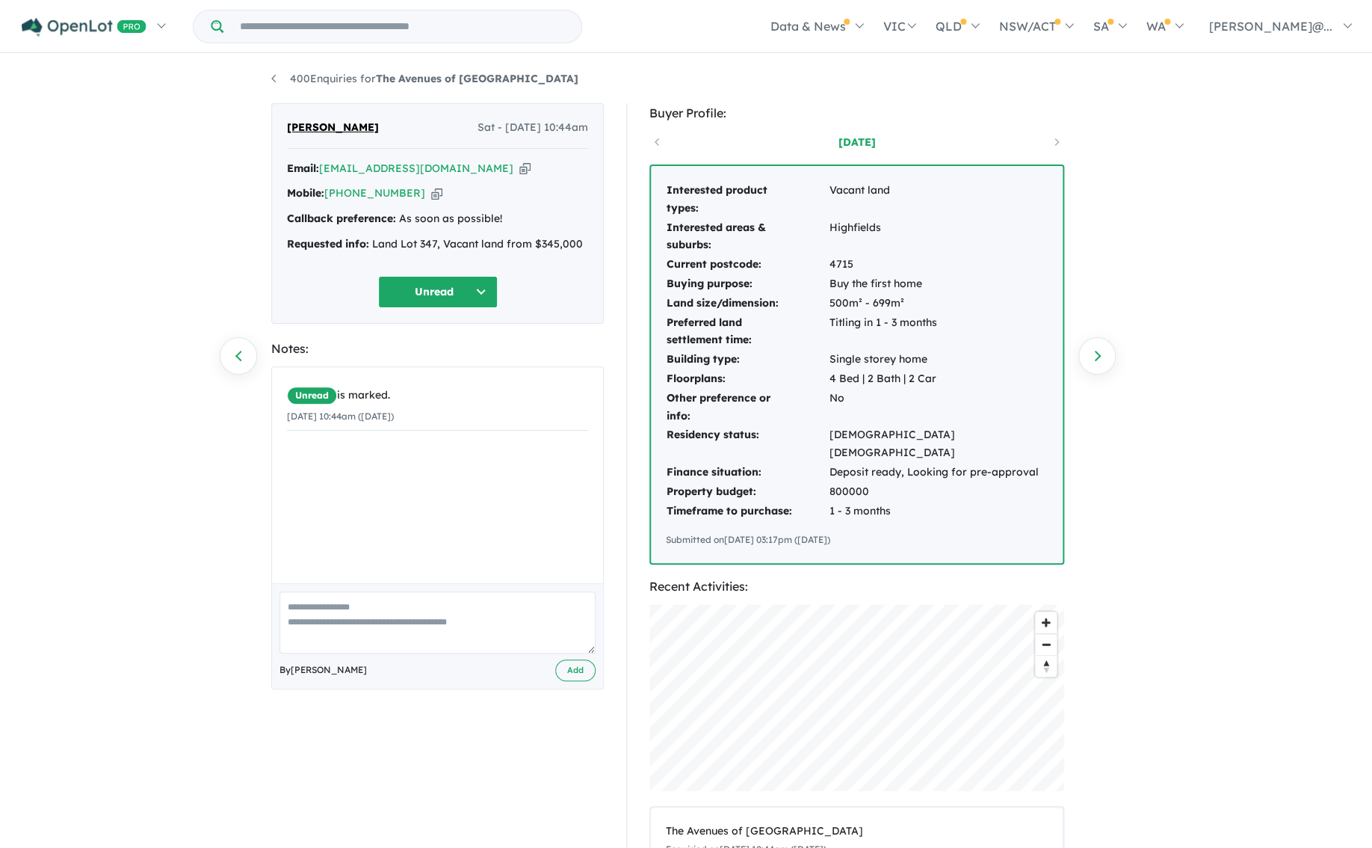
click at [1091, 357] on link "Next enquiry" at bounding box center [1097, 355] width 37 height 37
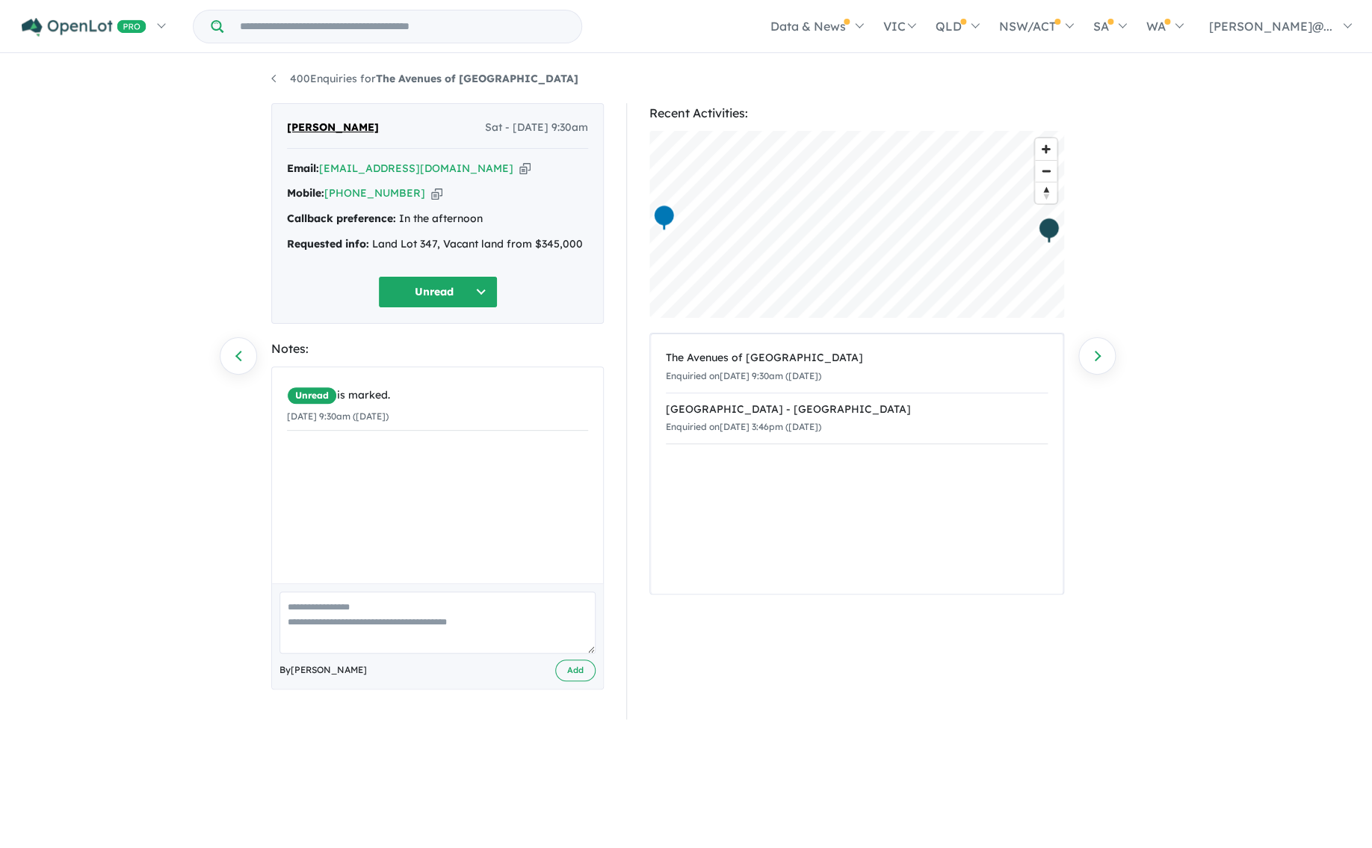
click at [1091, 357] on link "Next enquiry" at bounding box center [1097, 355] width 37 height 37
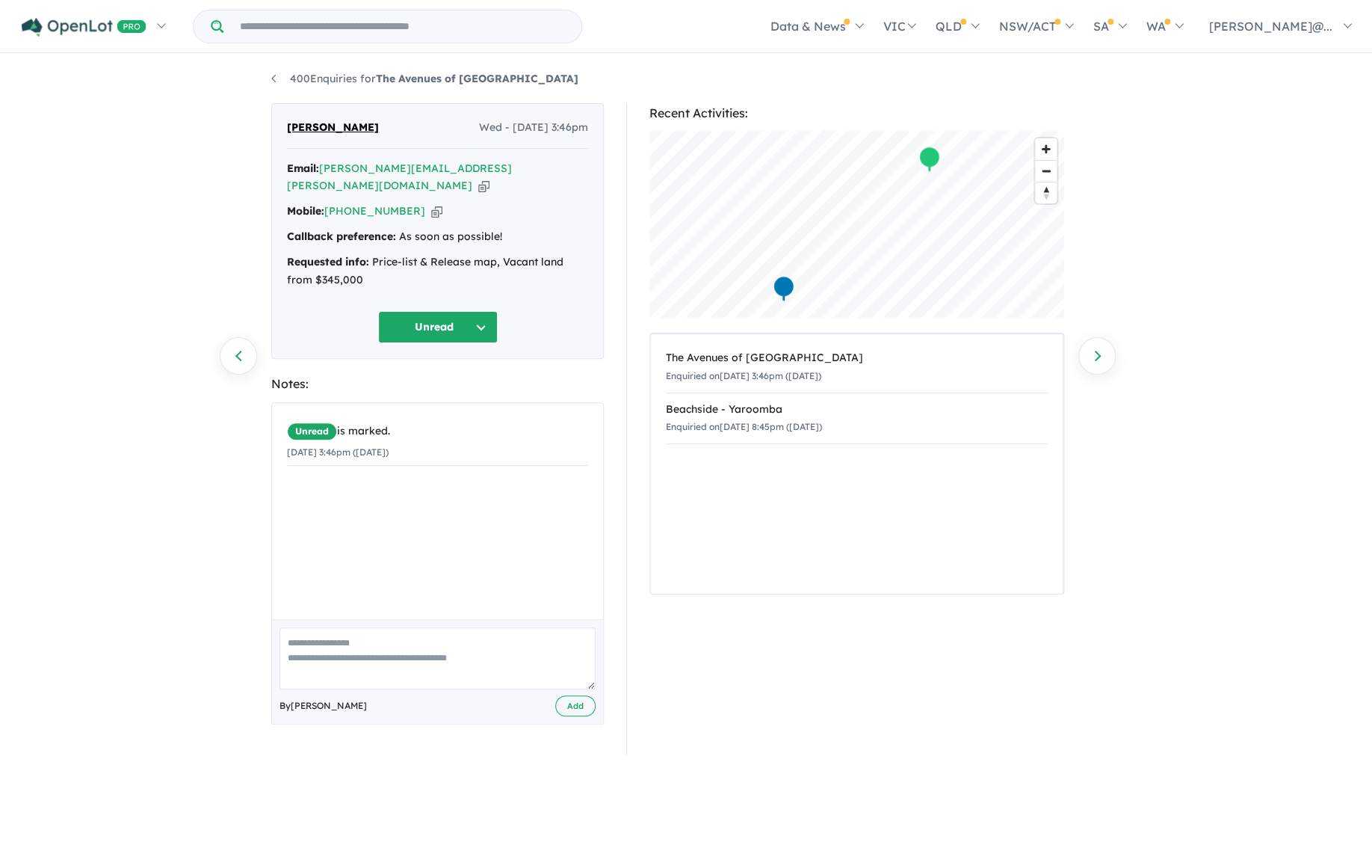
click at [1091, 357] on link "Next enquiry" at bounding box center [1097, 355] width 37 height 37
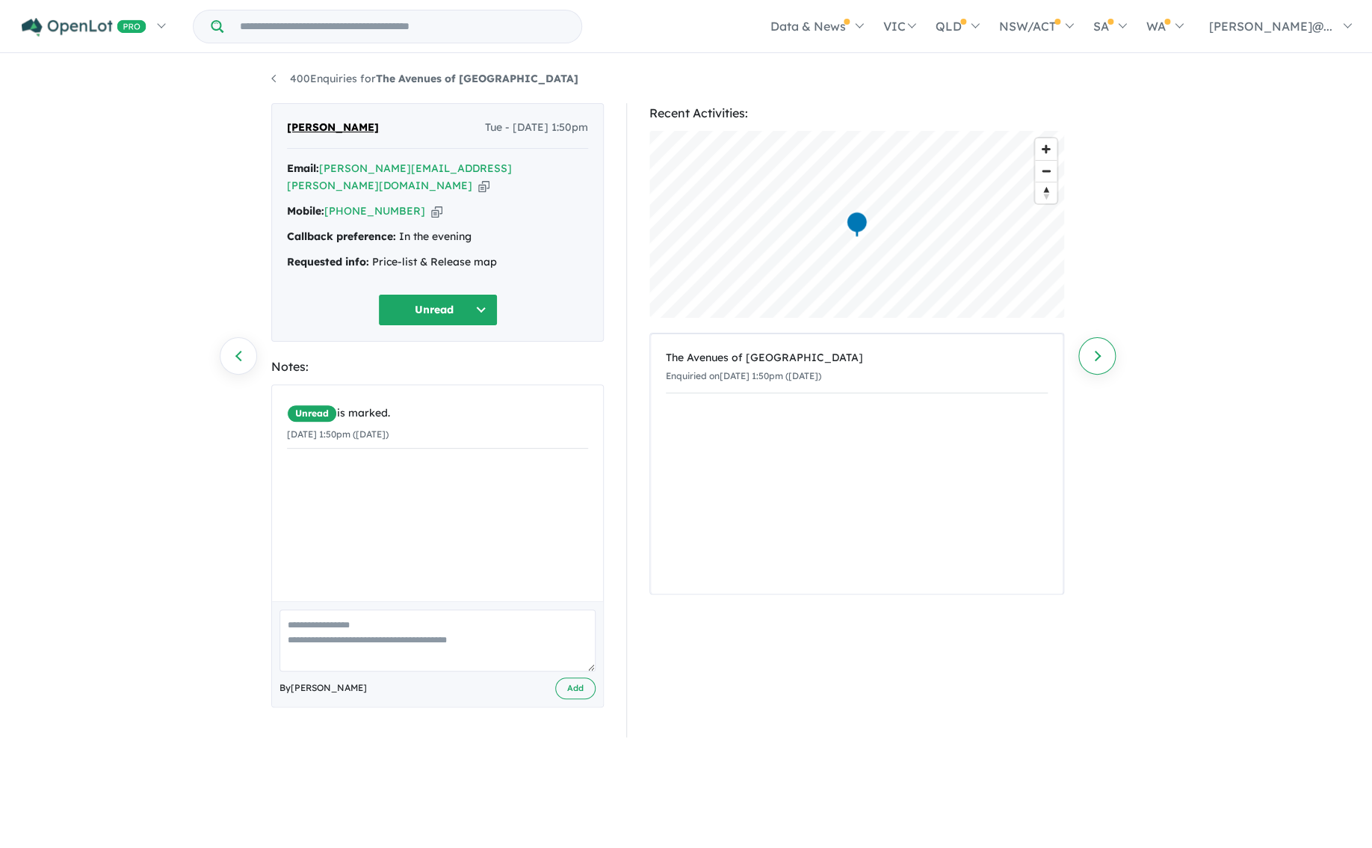
click at [1096, 357] on link "Next enquiry" at bounding box center [1097, 355] width 37 height 37
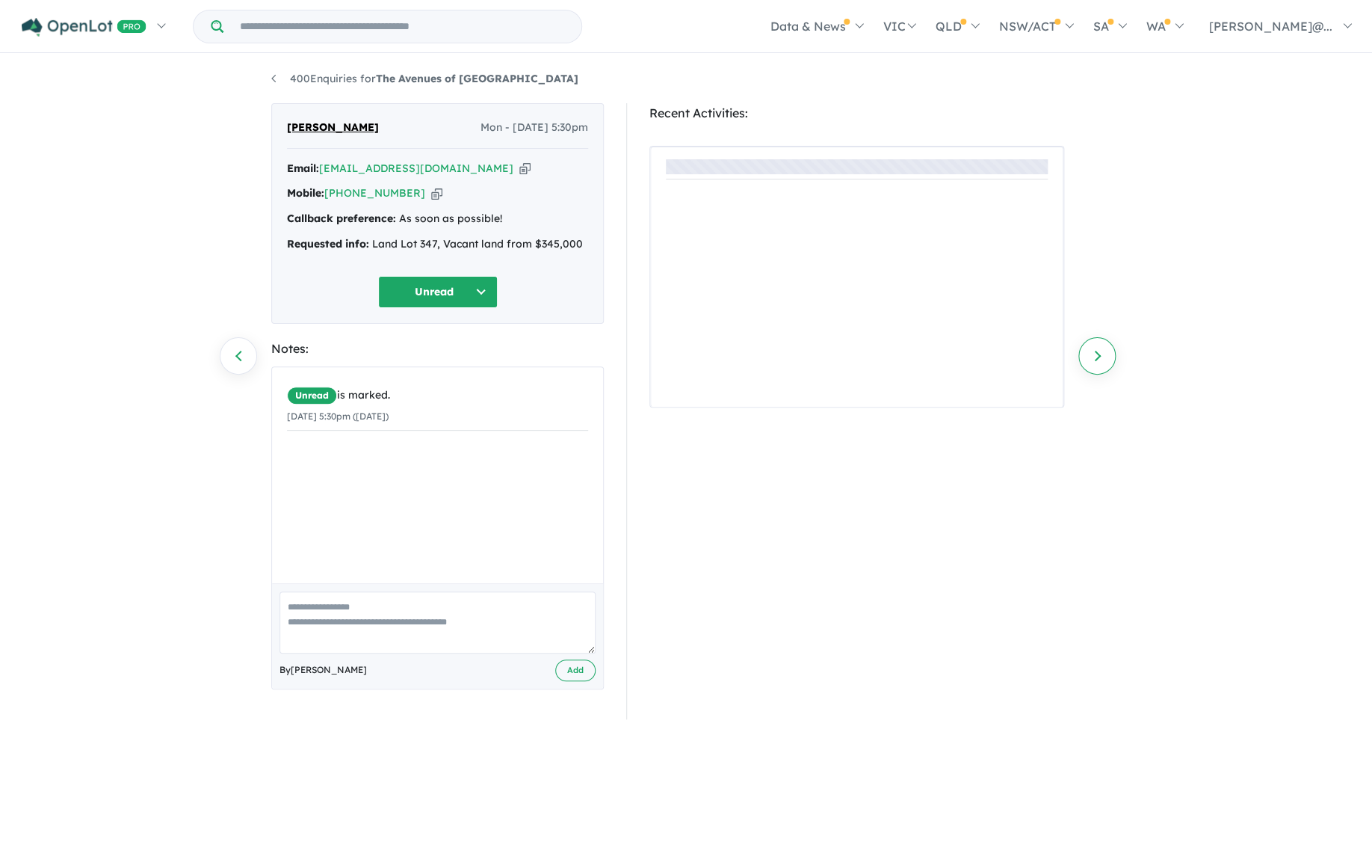
click at [1096, 357] on link "Next enquiry" at bounding box center [1097, 355] width 37 height 37
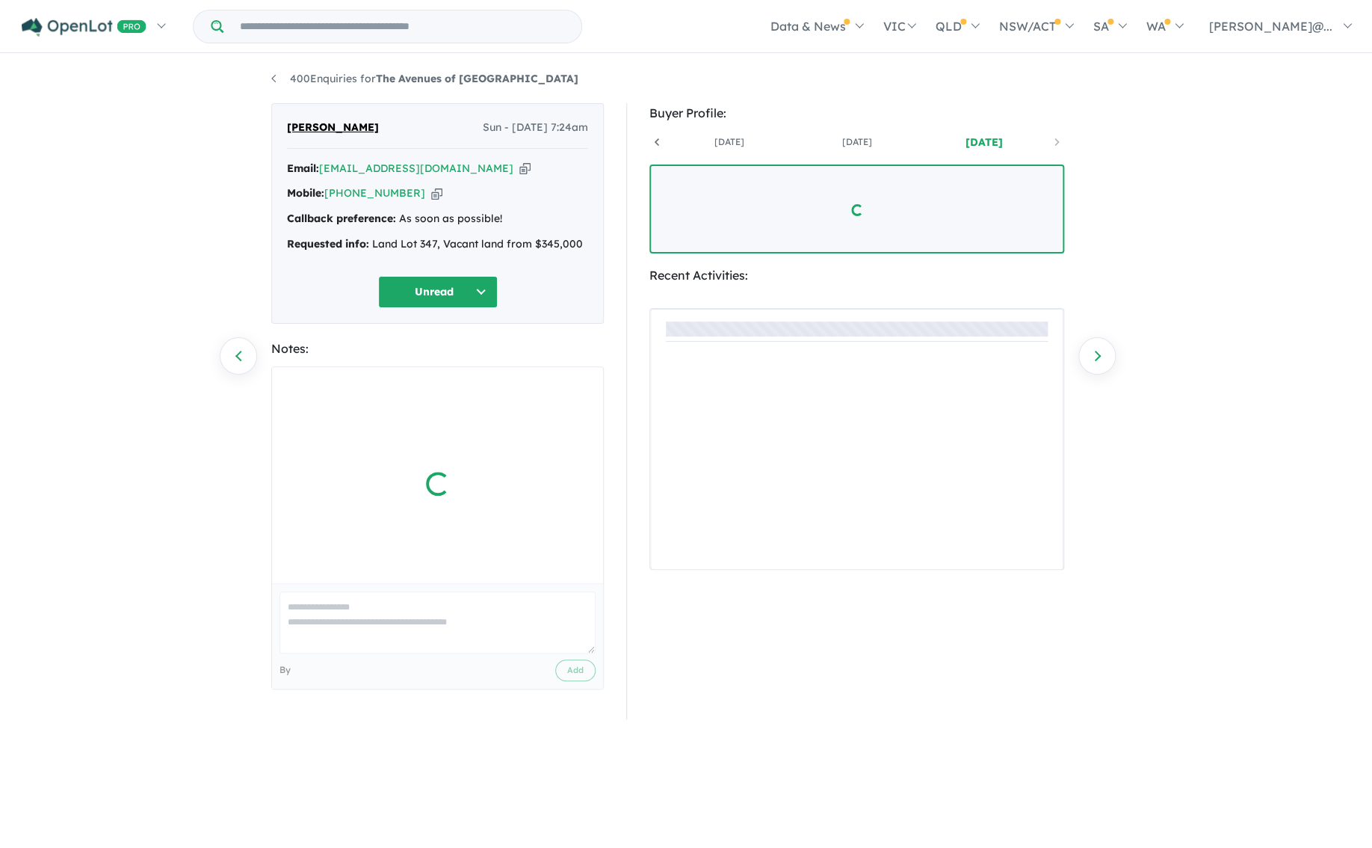
scroll to position [0, 111]
click at [1096, 357] on link "Next enquiry" at bounding box center [1097, 355] width 37 height 37
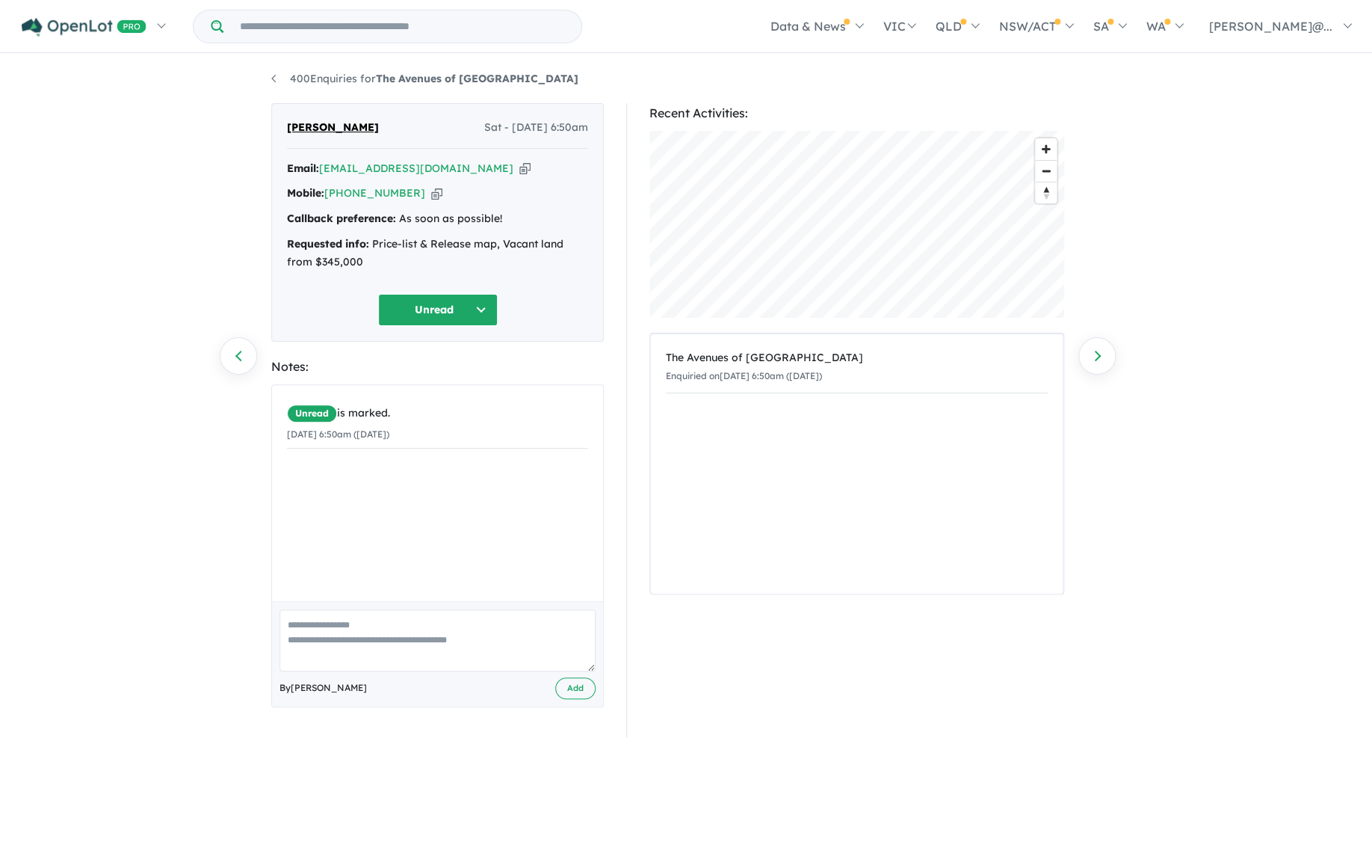
click at [1096, 357] on link "Next enquiry" at bounding box center [1097, 355] width 37 height 37
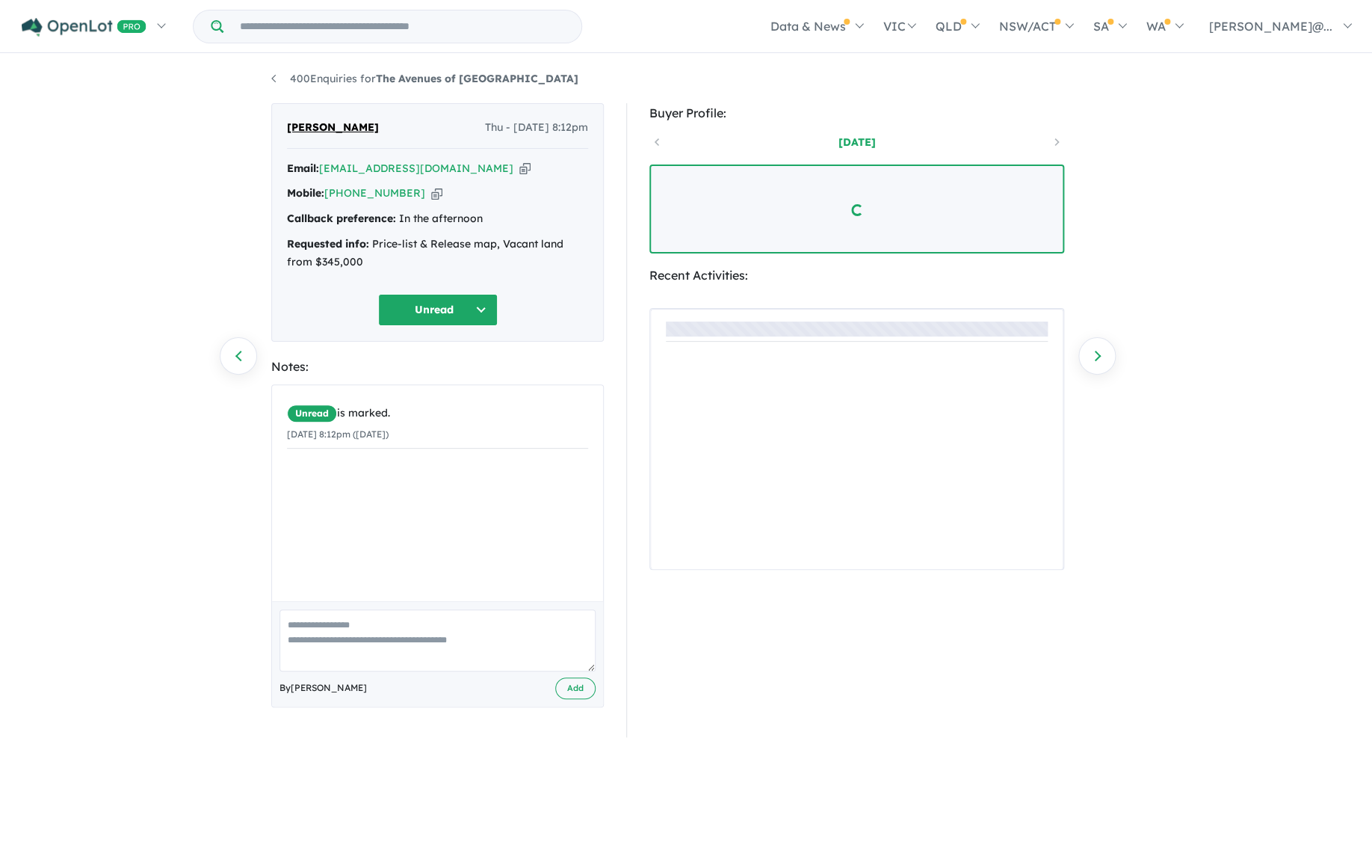
click at [1096, 357] on link "Next enquiry" at bounding box center [1097, 355] width 37 height 37
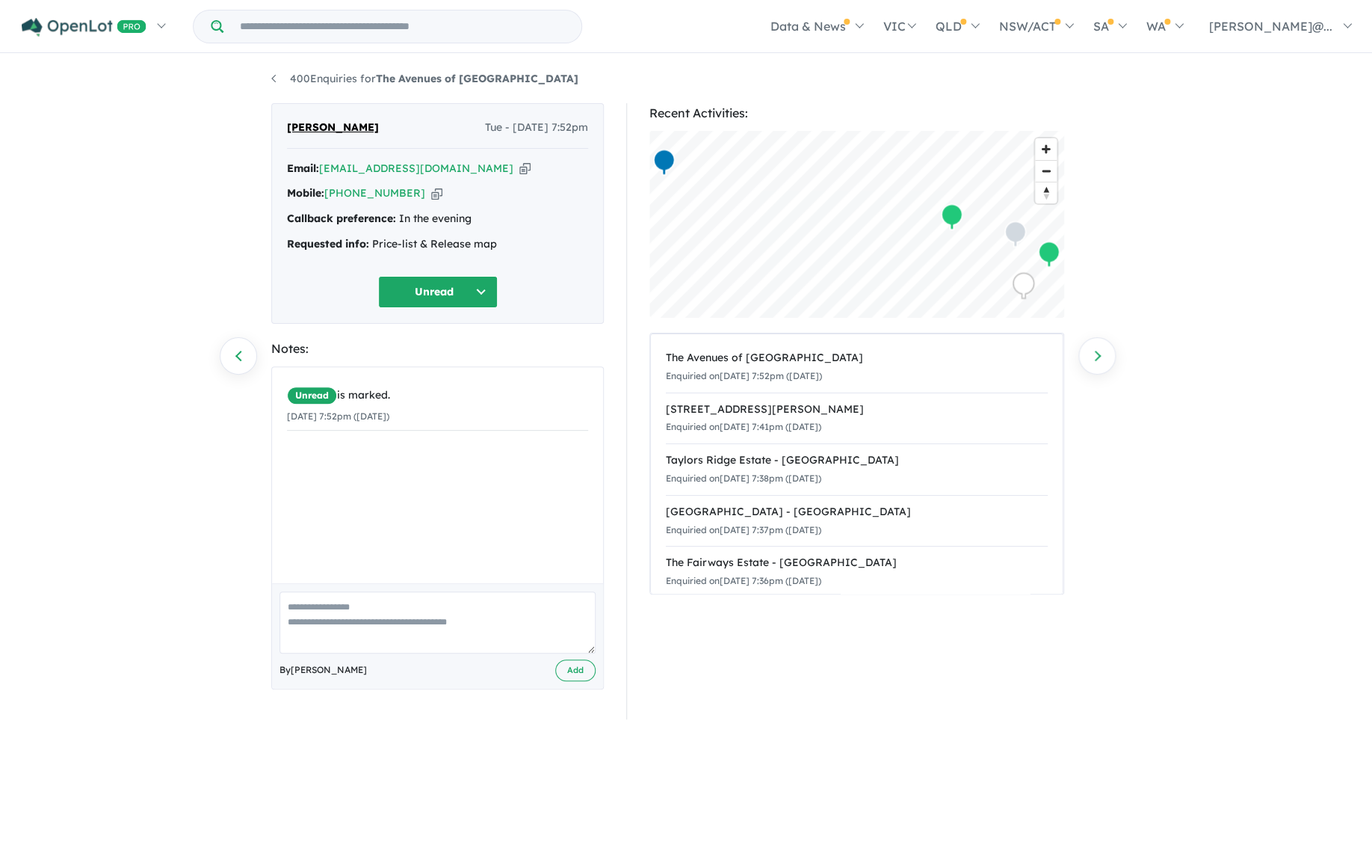
click at [1096, 357] on link "Next enquiry" at bounding box center [1097, 355] width 37 height 37
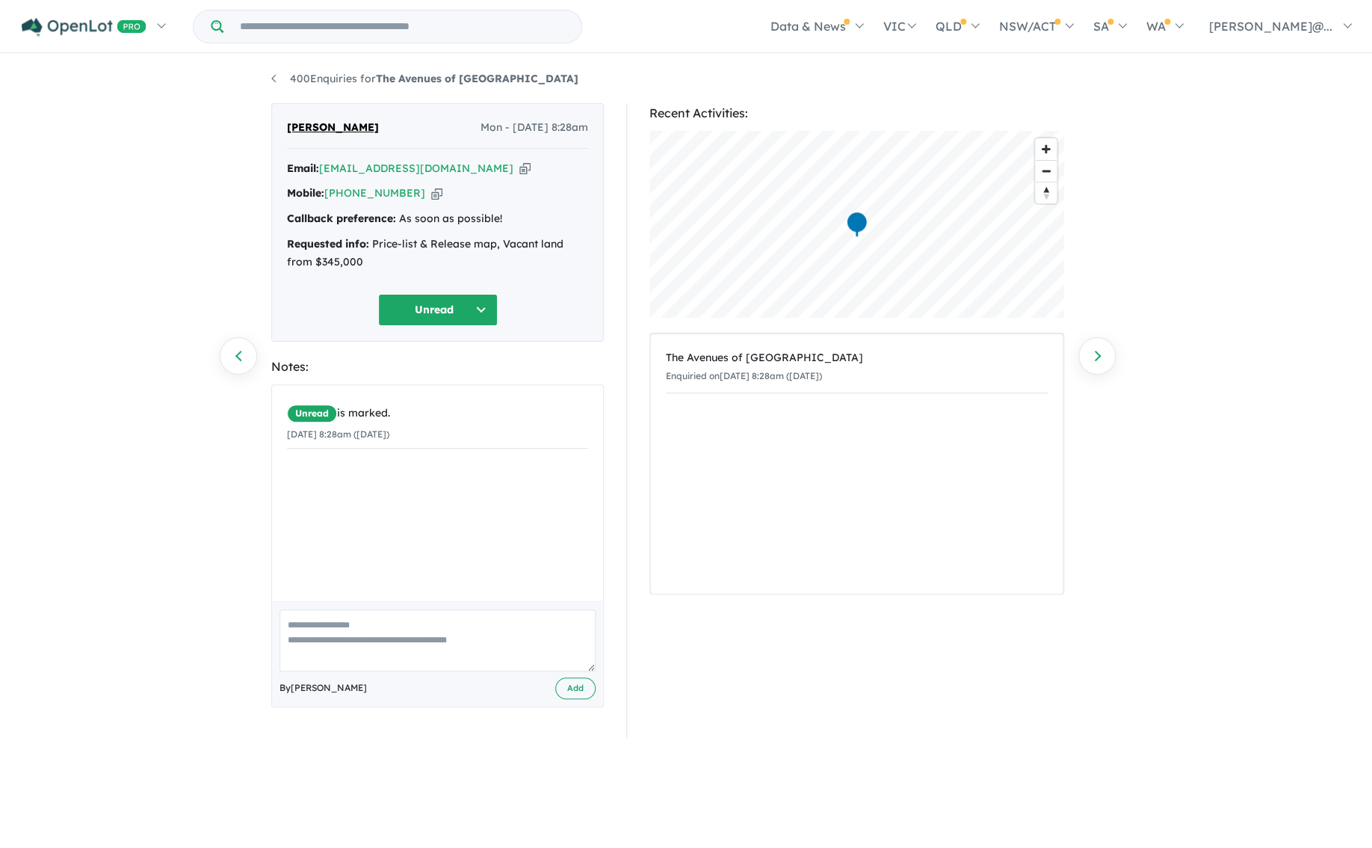
click at [1096, 357] on link "Next enquiry" at bounding box center [1097, 355] width 37 height 37
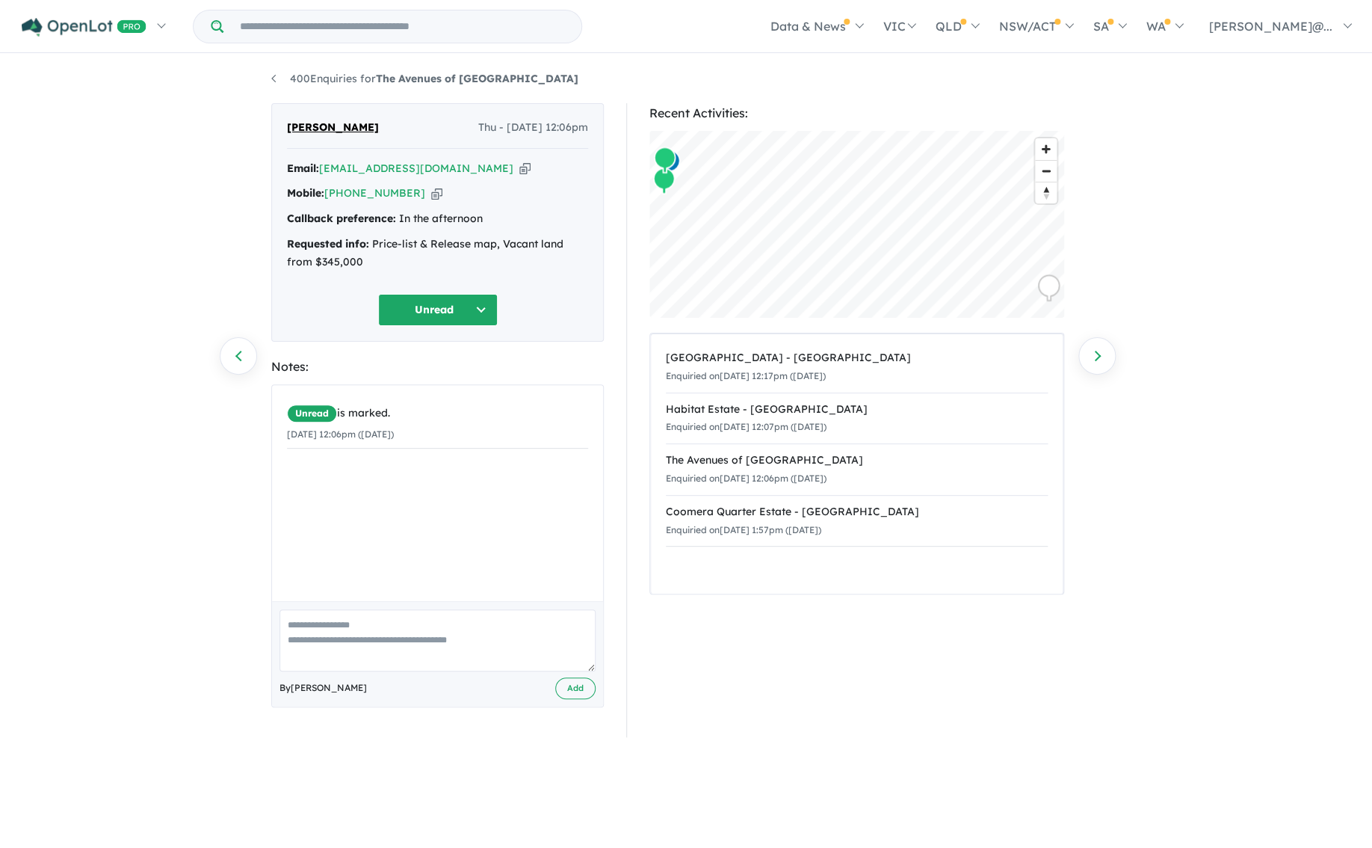
click at [1096, 357] on link "Next enquiry" at bounding box center [1097, 355] width 37 height 37
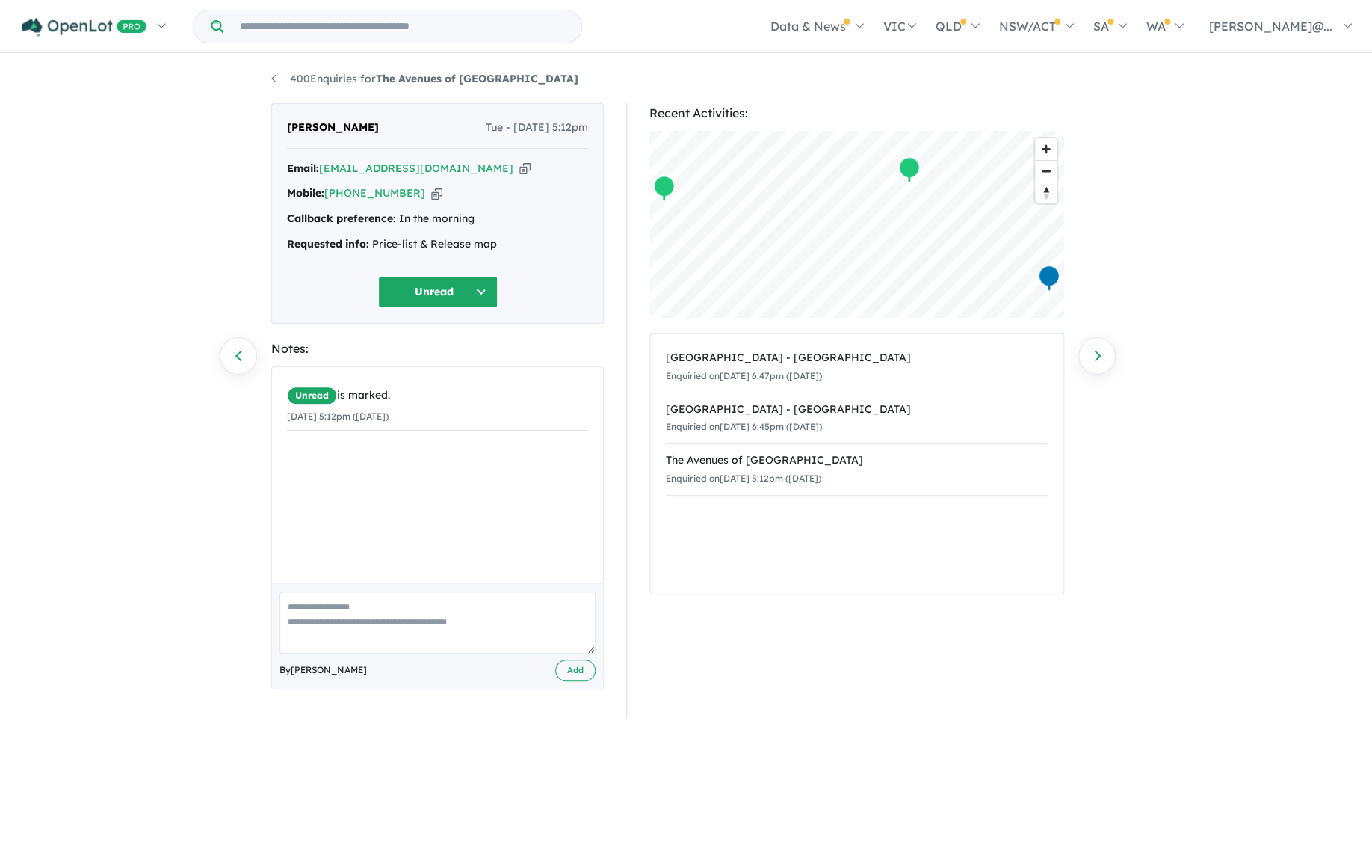
click at [1096, 357] on link "Next enquiry" at bounding box center [1097, 355] width 37 height 37
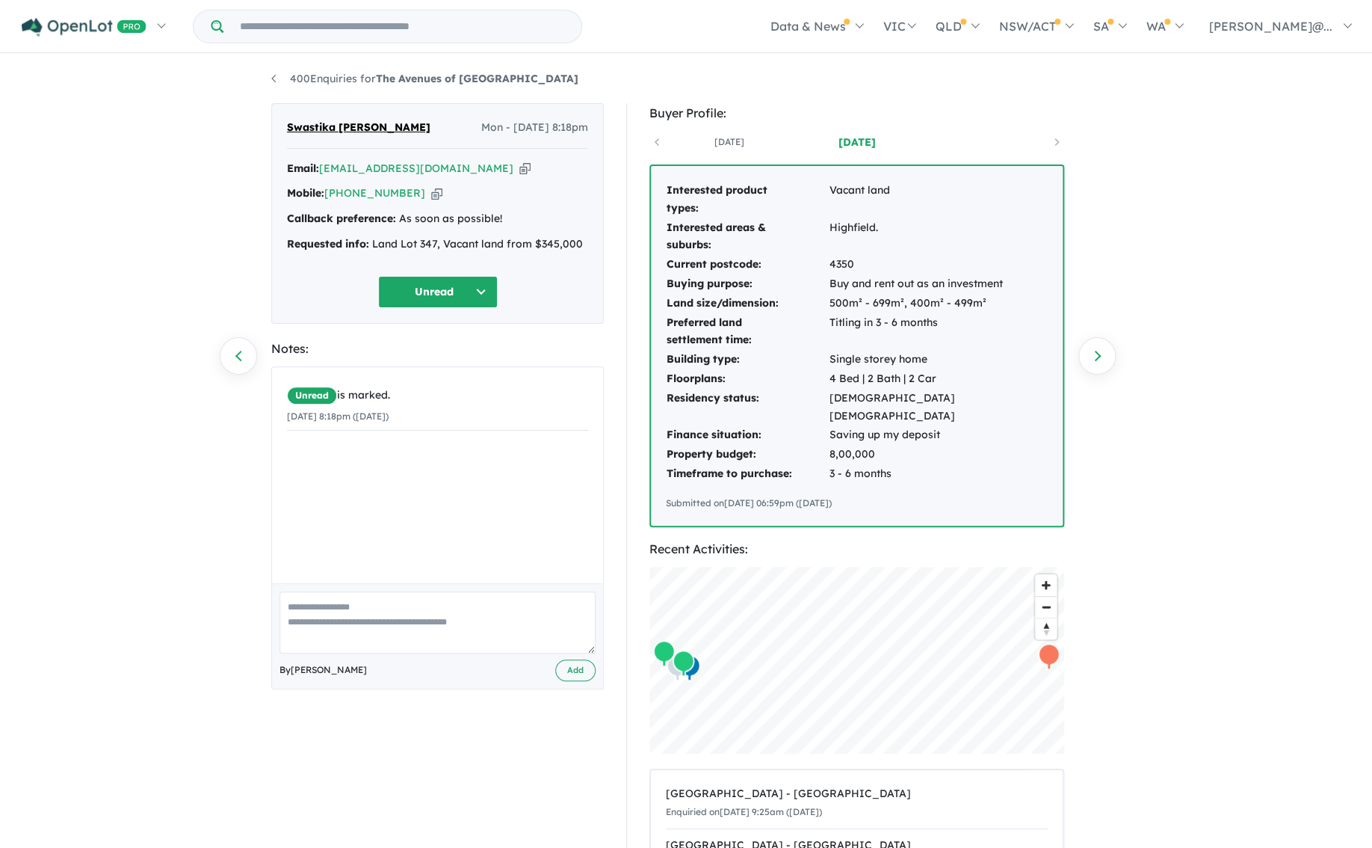
click at [1096, 357] on link "Next enquiry" at bounding box center [1097, 355] width 37 height 37
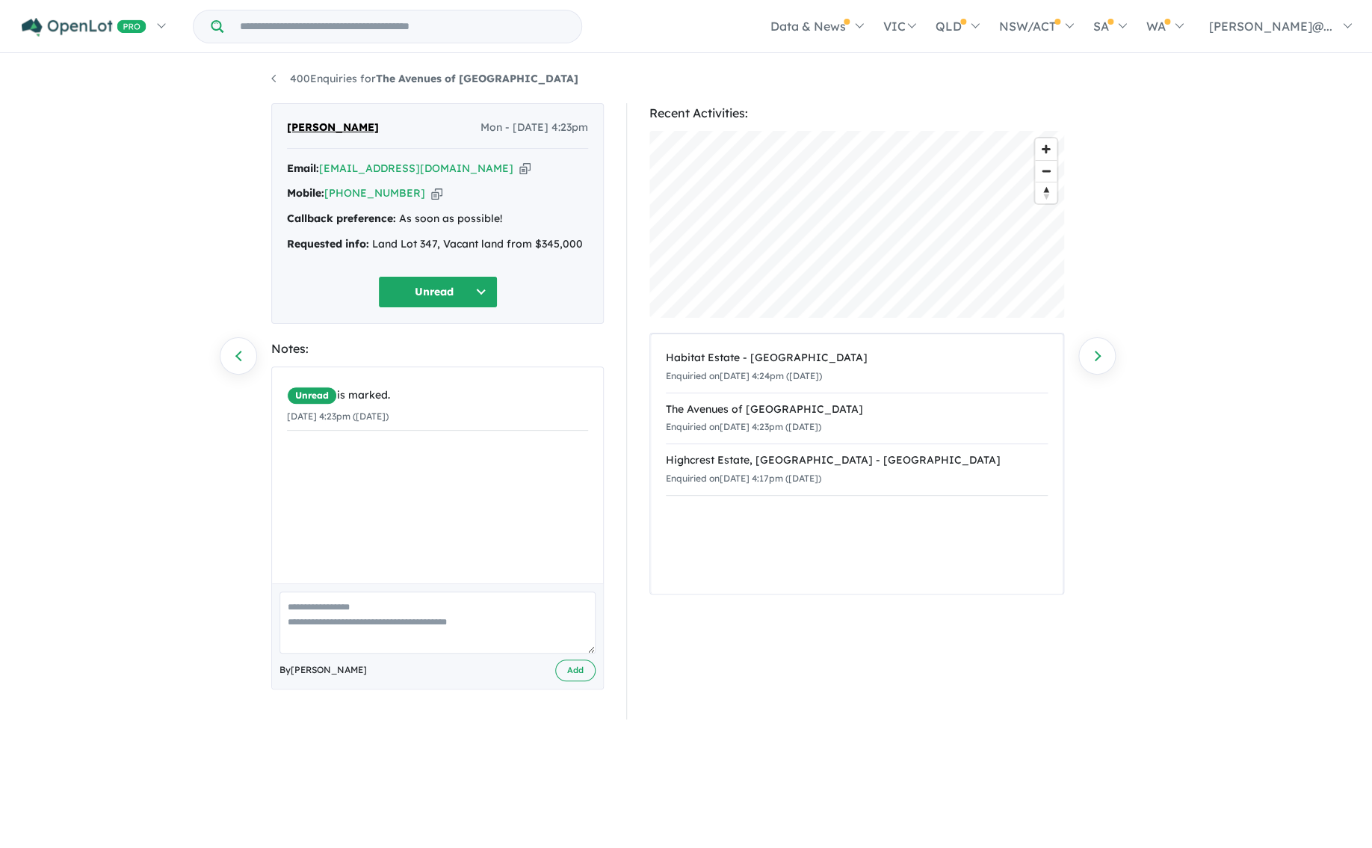
click at [1096, 357] on link "Next enquiry" at bounding box center [1097, 355] width 37 height 37
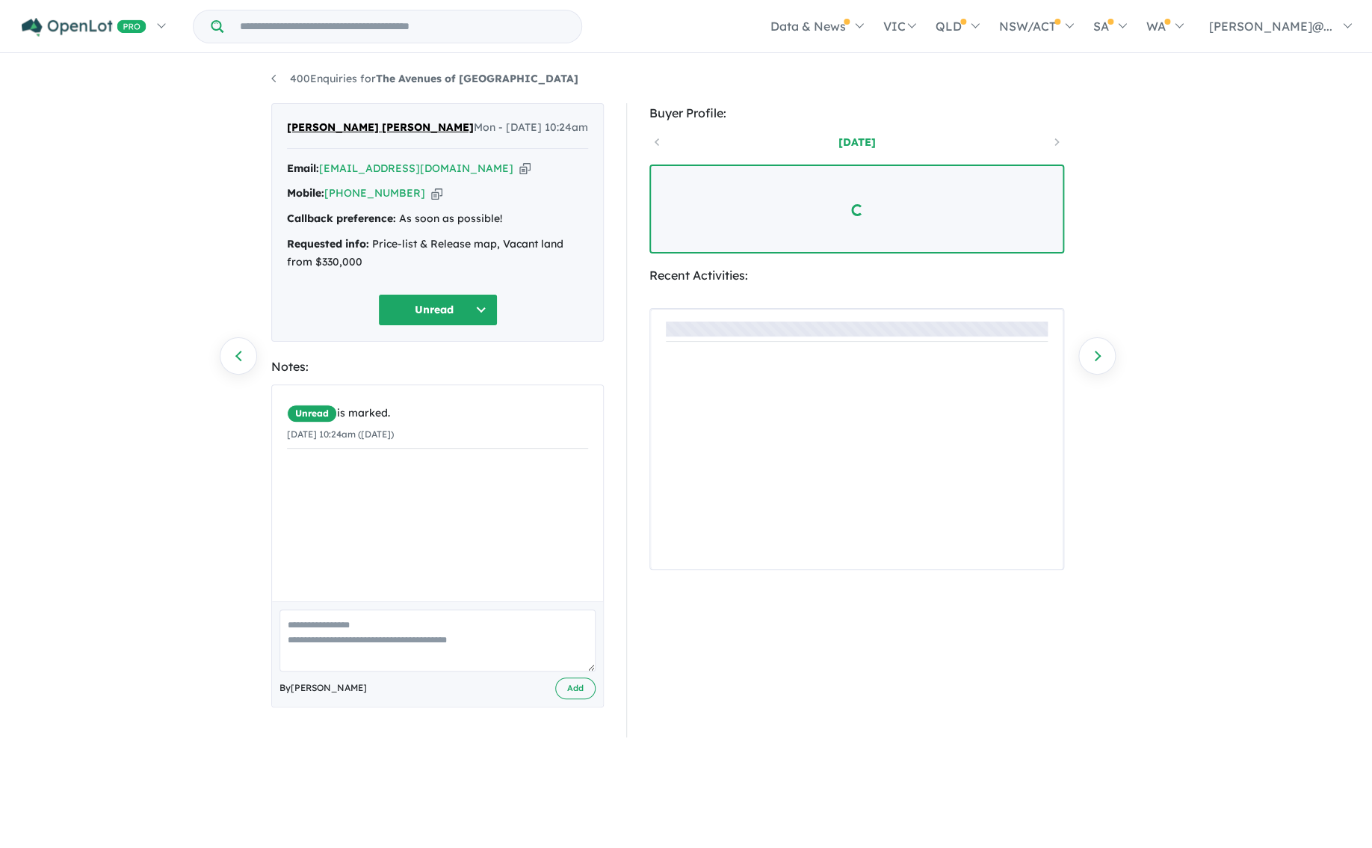
click at [1096, 357] on link "Next enquiry" at bounding box center [1097, 355] width 37 height 37
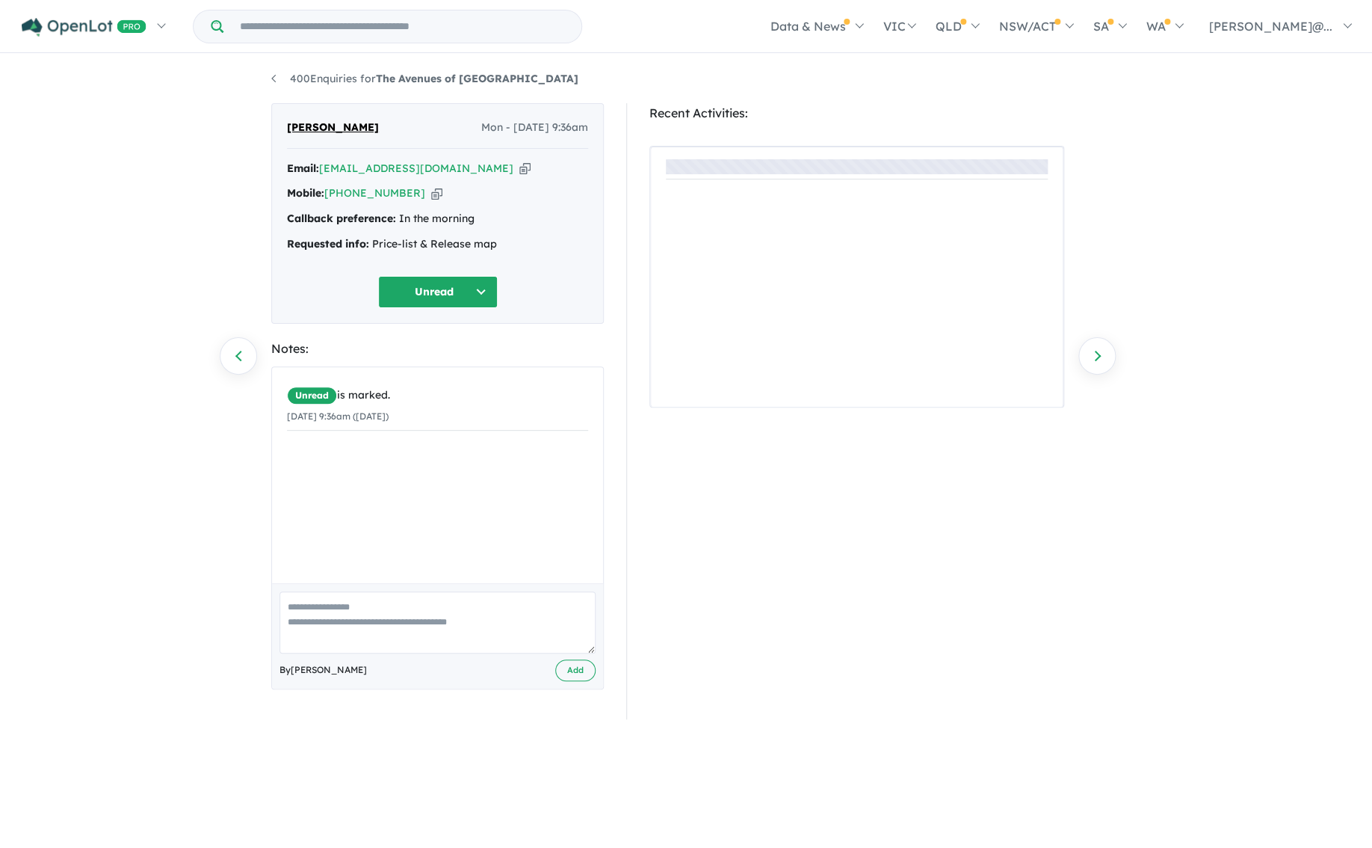
click at [1096, 357] on link "Next enquiry" at bounding box center [1097, 355] width 37 height 37
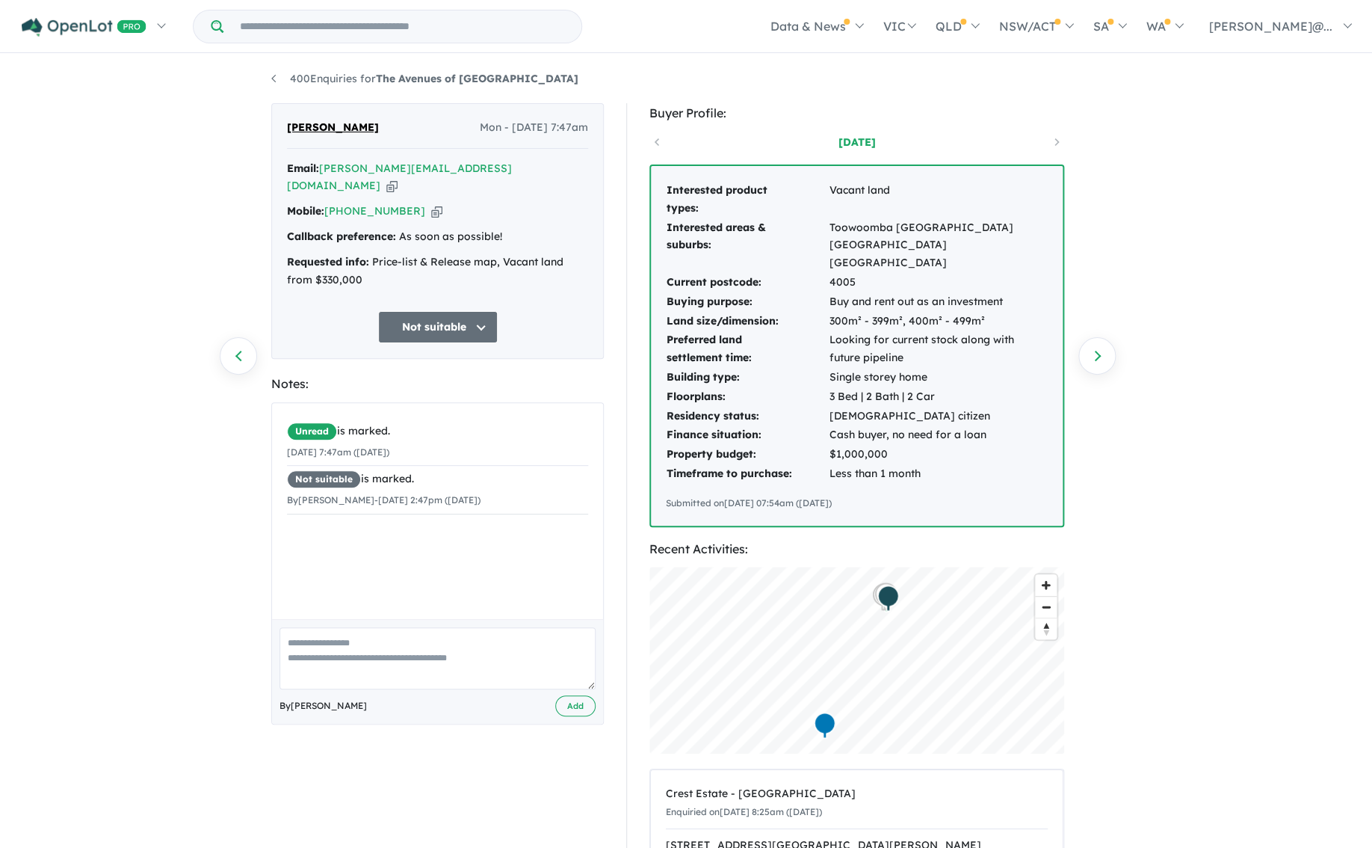
click at [1096, 357] on link "Next enquiry" at bounding box center [1097, 355] width 37 height 37
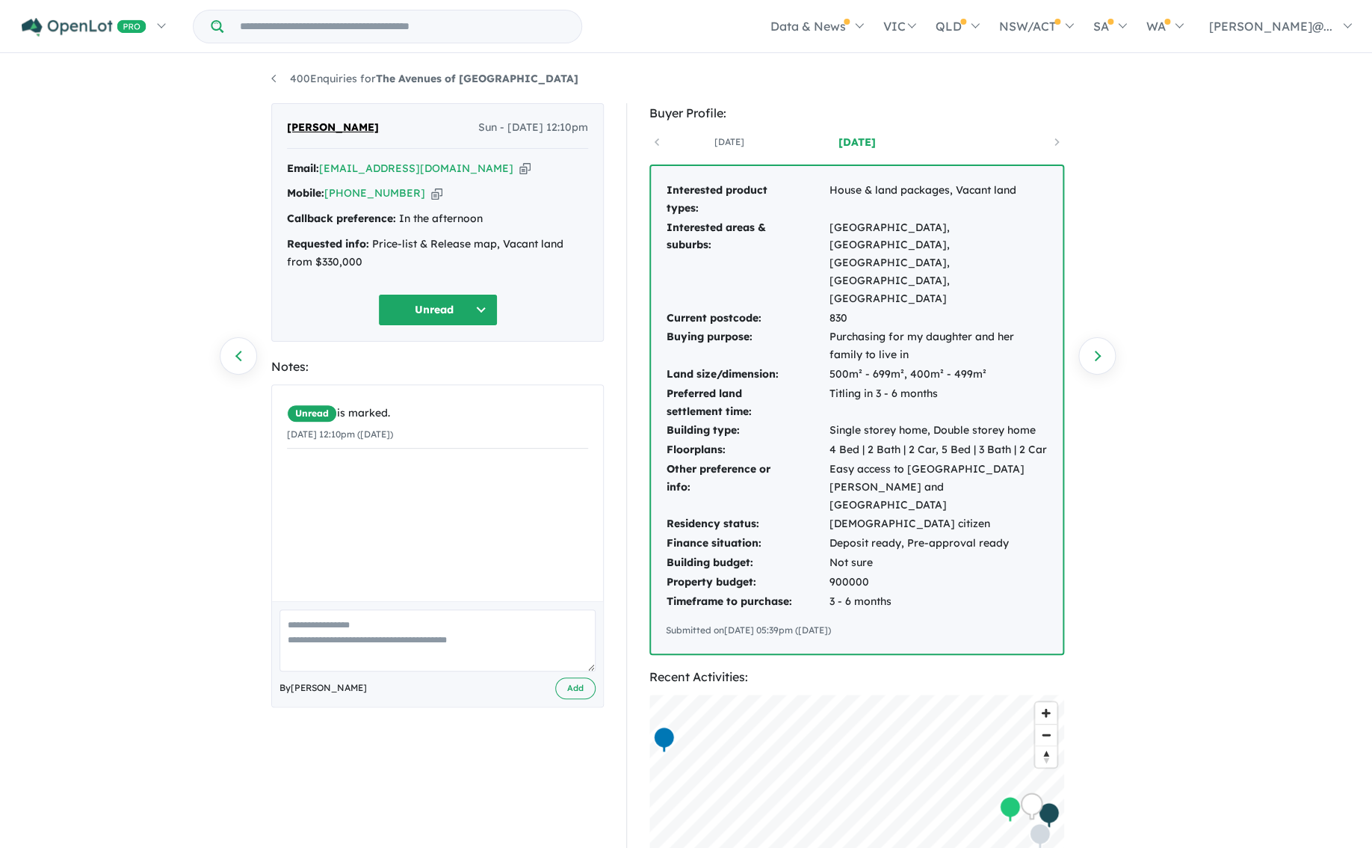
click at [1096, 357] on link "Next enquiry" at bounding box center [1097, 355] width 37 height 37
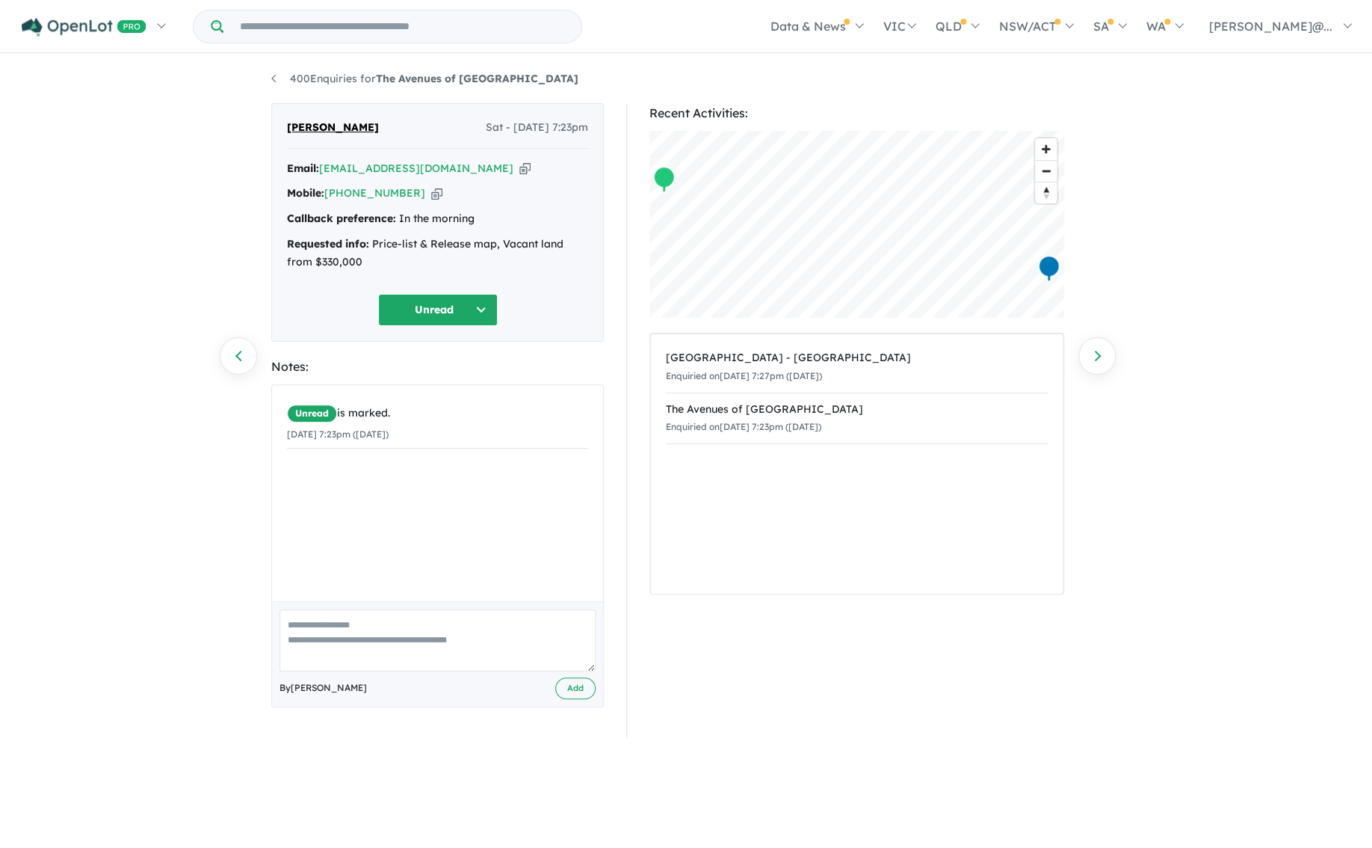
click at [1096, 357] on link "Next enquiry" at bounding box center [1097, 355] width 37 height 37
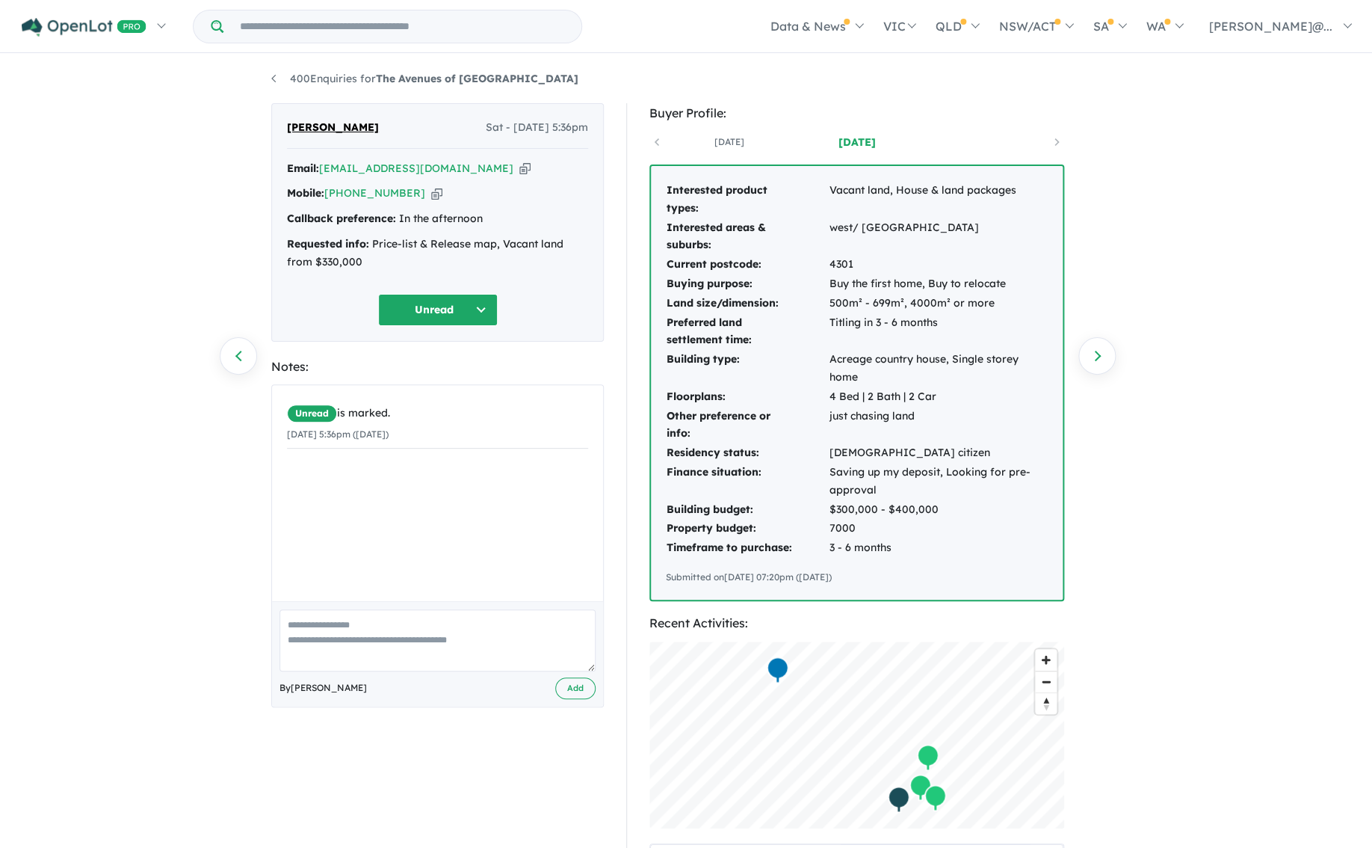
click at [1096, 357] on link "Next enquiry" at bounding box center [1097, 355] width 37 height 37
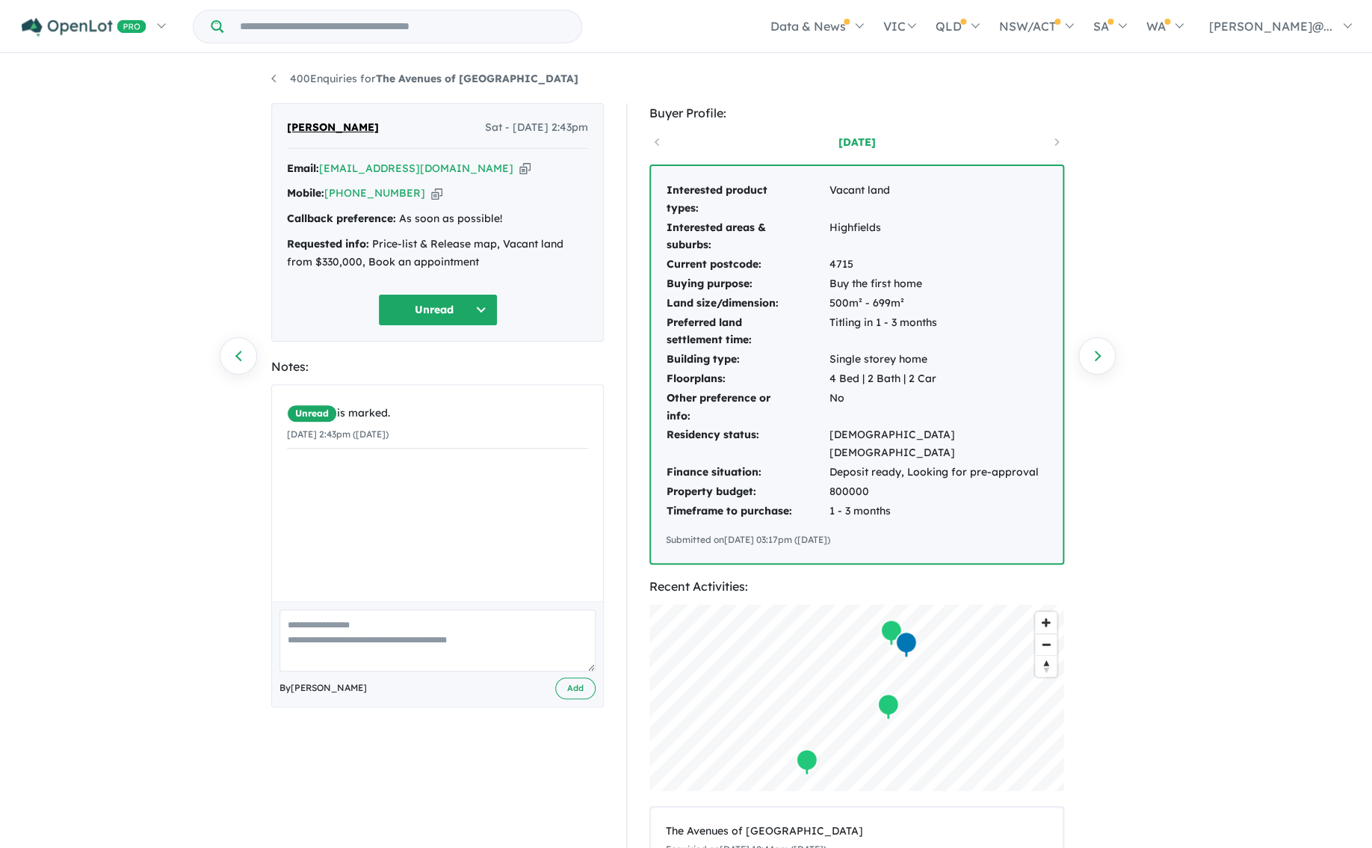
click at [1096, 357] on link "Next enquiry" at bounding box center [1097, 355] width 37 height 37
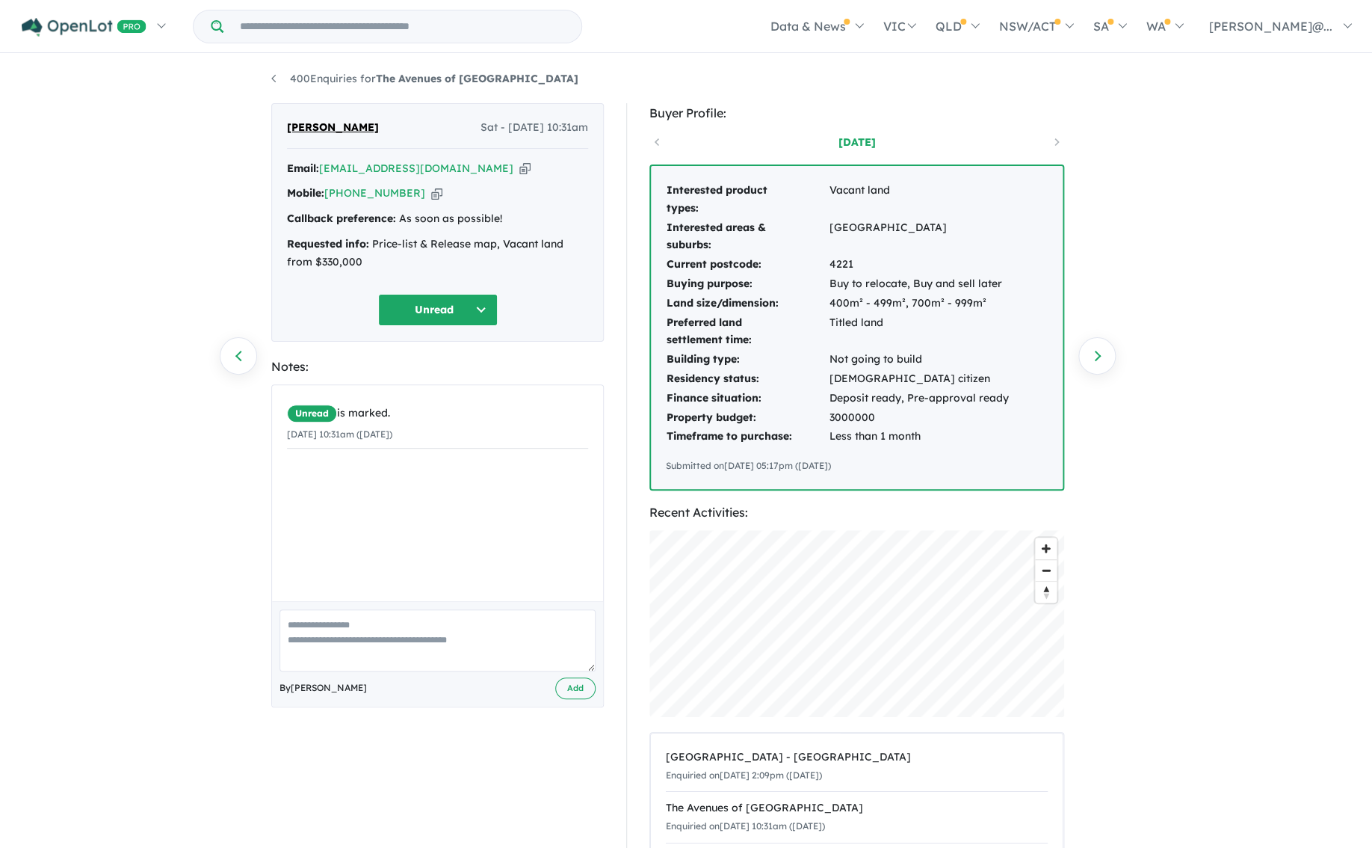
click at [1095, 357] on link "Next enquiry" at bounding box center [1097, 355] width 37 height 37
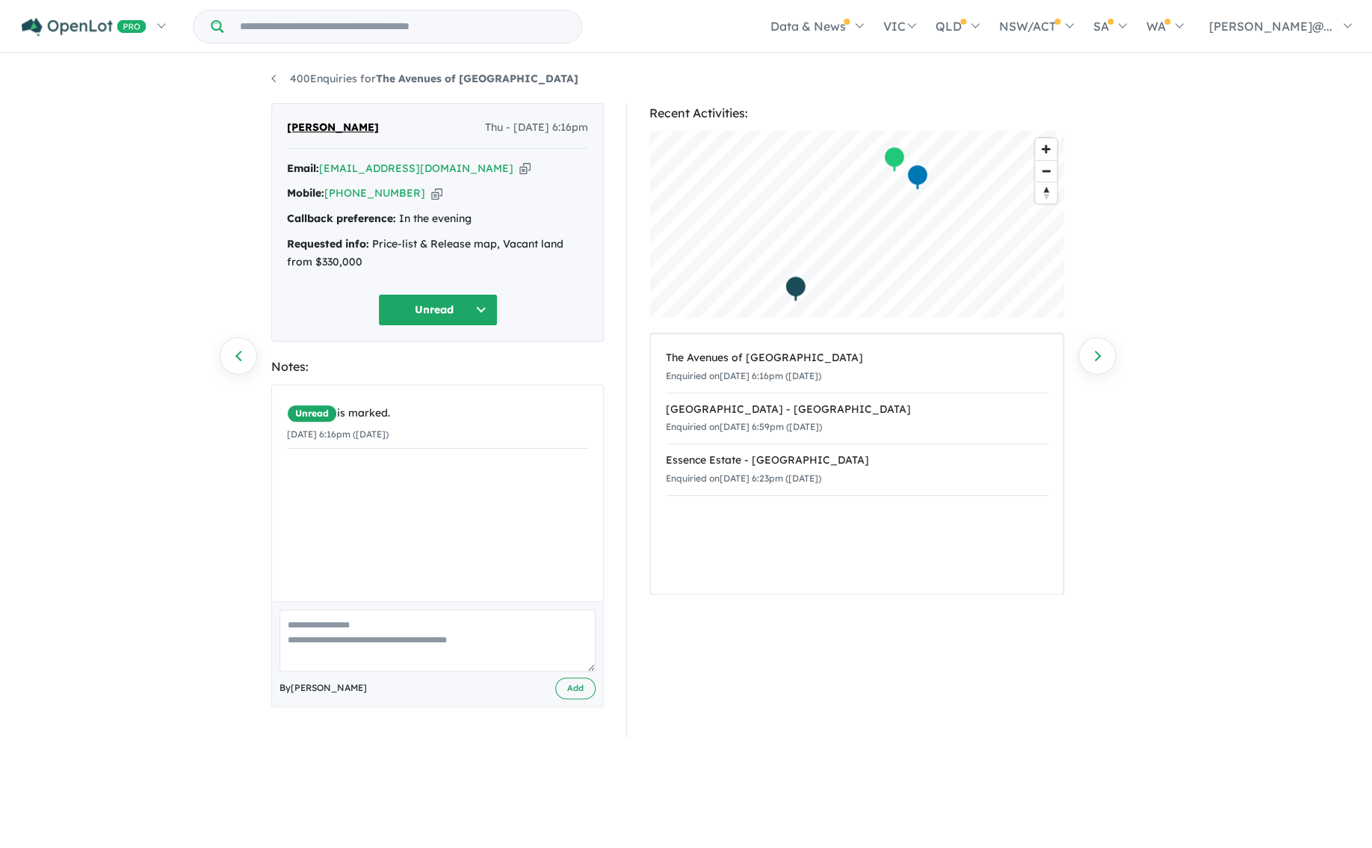
click at [1095, 357] on link "Next enquiry" at bounding box center [1097, 355] width 37 height 37
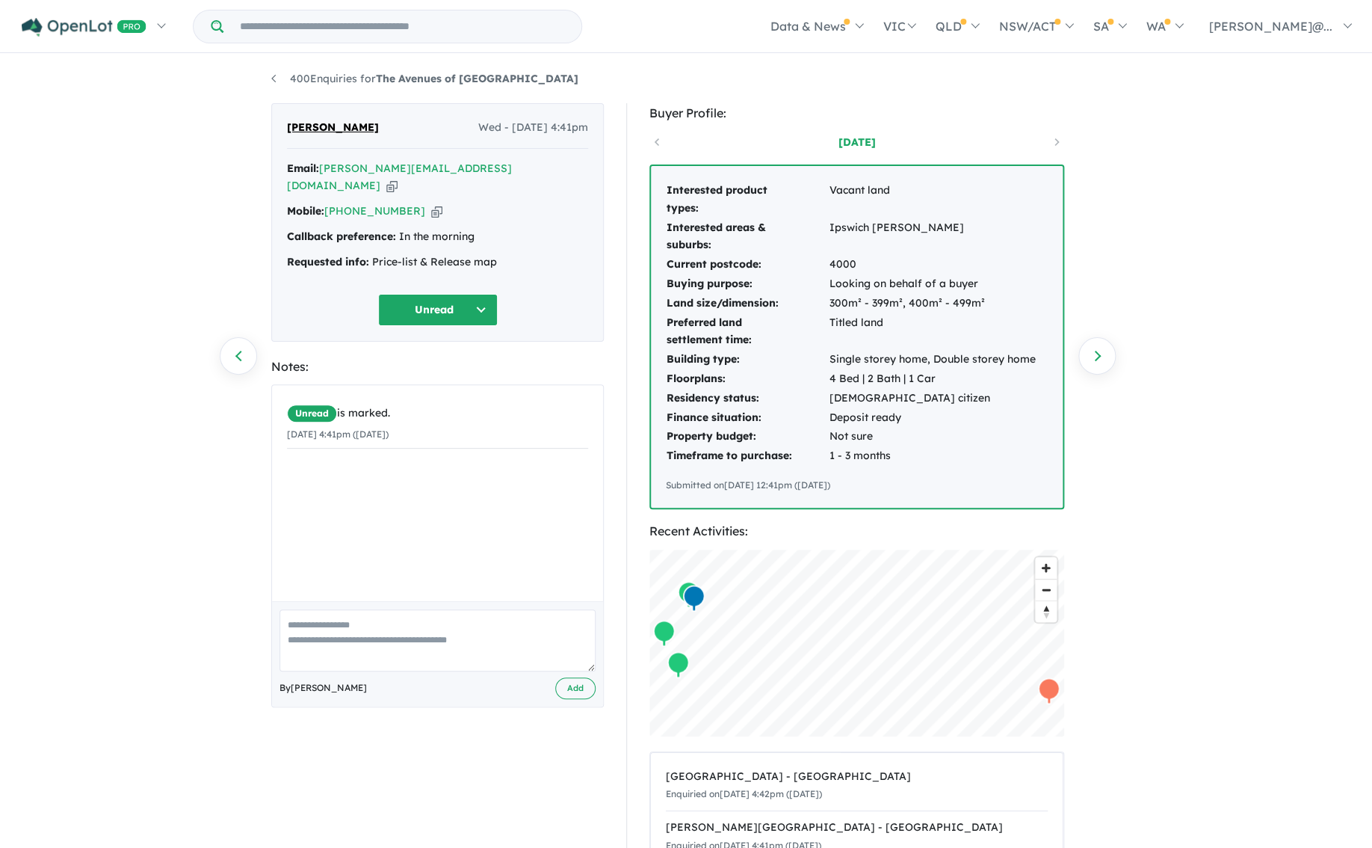
click at [1095, 357] on link "Next enquiry" at bounding box center [1097, 355] width 37 height 37
